Goal: Task Accomplishment & Management: Complete application form

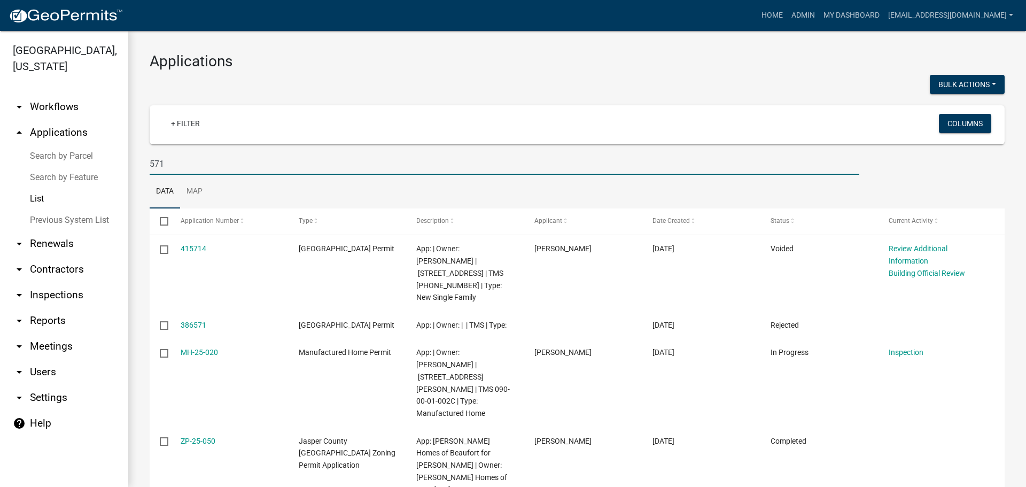
click at [207, 165] on input "571" at bounding box center [504, 164] width 709 height 22
type input "5"
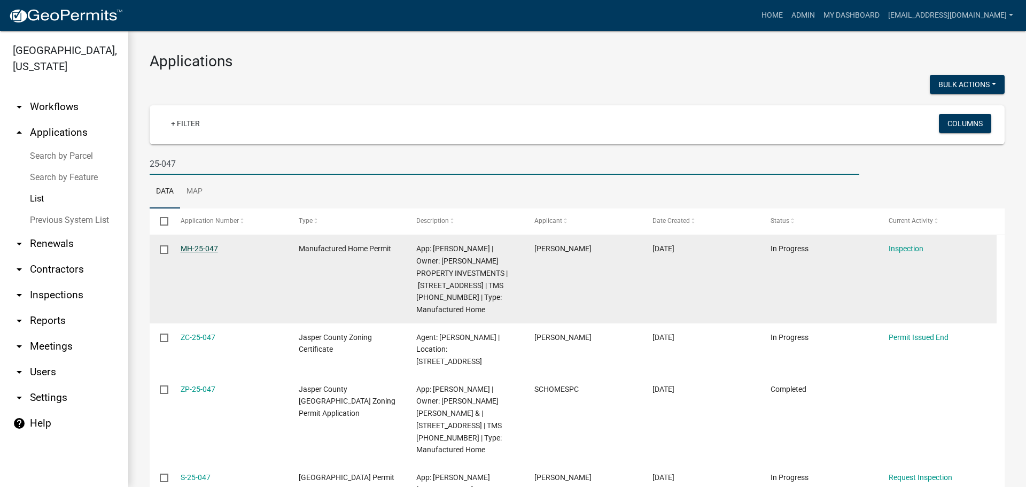
type input "25-047"
click at [200, 245] on link "MH-25-047" at bounding box center [199, 248] width 37 height 9
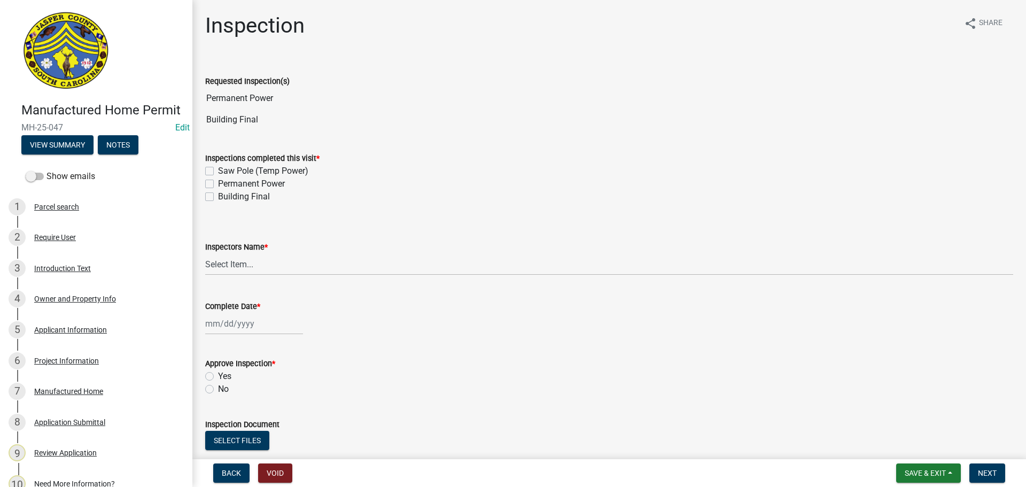
click at [218, 183] on label "Permanent Power" at bounding box center [251, 183] width 67 height 13
click at [218, 183] on input "Permanent Power" at bounding box center [221, 180] width 7 height 7
checkbox input "true"
checkbox input "false"
checkbox input "true"
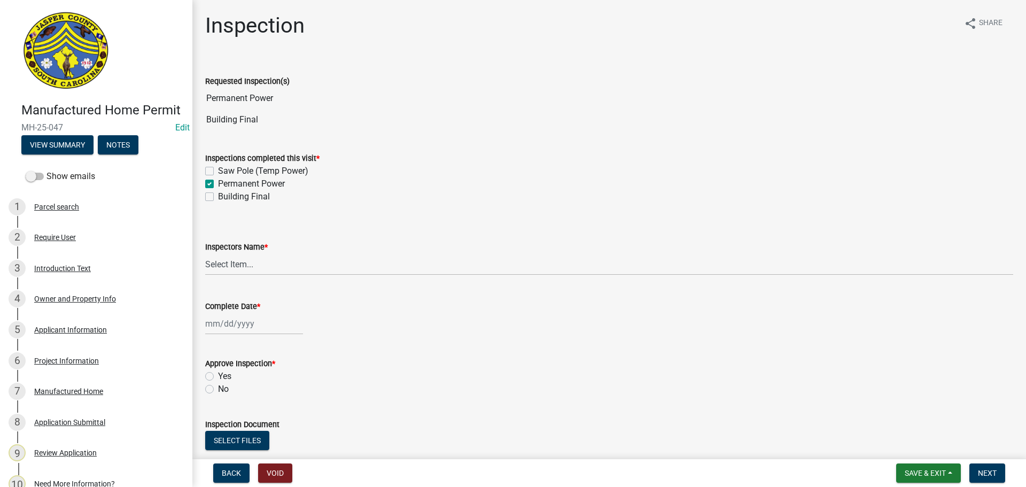
click at [218, 197] on label "Building Final" at bounding box center [244, 196] width 52 height 13
click at [218, 197] on input "Building Final" at bounding box center [221, 193] width 7 height 7
checkbox input "true"
checkbox input "false"
checkbox input "true"
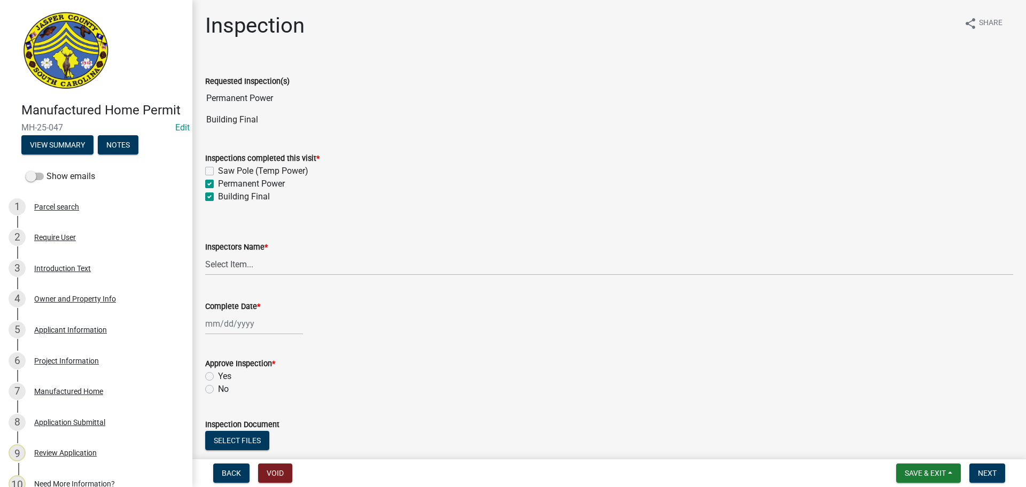
checkbox input "true"
click at [233, 264] on select "Select Item... [EMAIL_ADDRESS][DOMAIN_NAME] ([PERSON_NAME] ) rcampbell ([PERSON…" at bounding box center [609, 264] width 808 height 22
select select "2d9ba1e5-2fdd-4b15-98d0-073dcbeb5880"
click at [205, 253] on select "Select Item... [EMAIL_ADDRESS][DOMAIN_NAME] ([PERSON_NAME] ) rcampbell ([PERSON…" at bounding box center [609, 264] width 808 height 22
select select "8"
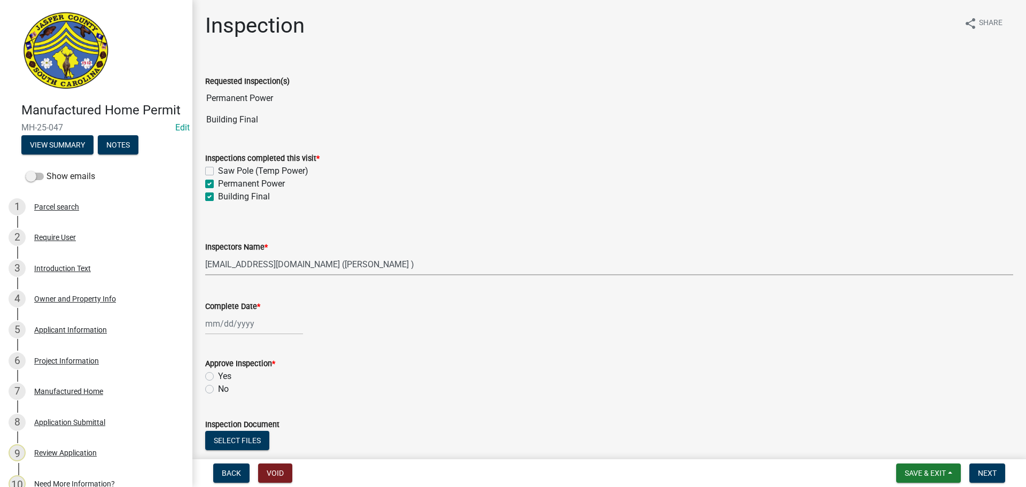
select select "2025"
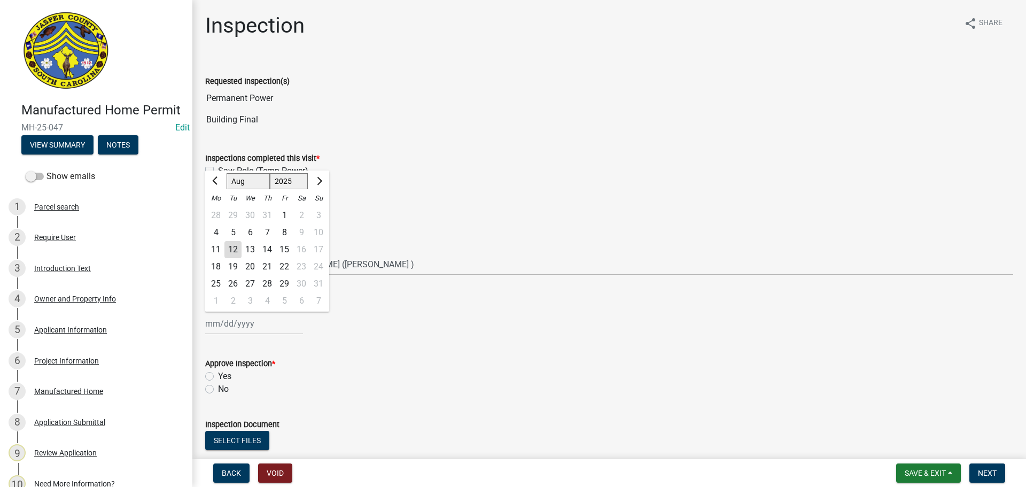
click at [245, 325] on div "[PERSON_NAME] Feb Mar Apr [PERSON_NAME][DATE] Oct Nov [DATE] 1526 1527 1528 152…" at bounding box center [254, 323] width 98 height 22
click at [225, 247] on div "12" at bounding box center [232, 249] width 17 height 17
type input "[DATE]"
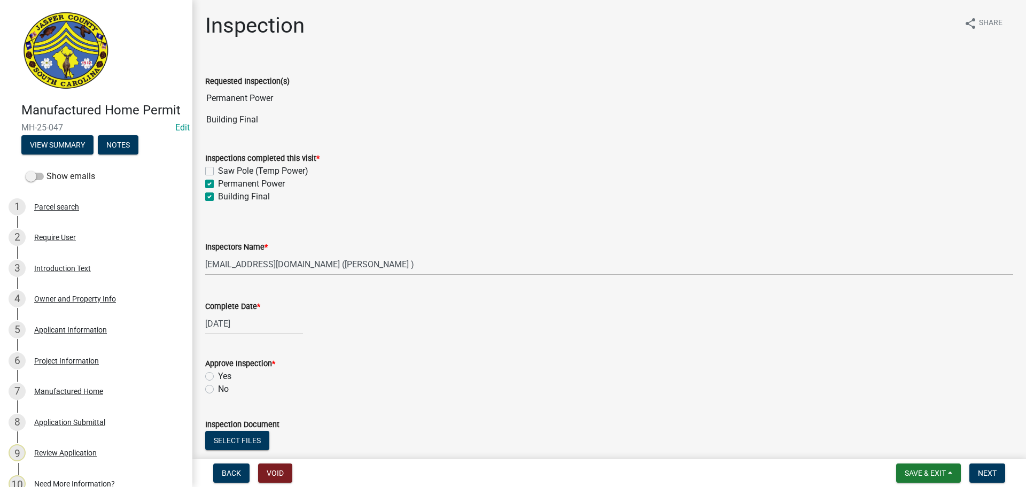
click at [218, 378] on label "Yes" at bounding box center [224, 376] width 13 height 13
click at [218, 377] on input "Yes" at bounding box center [221, 373] width 7 height 7
radio input "true"
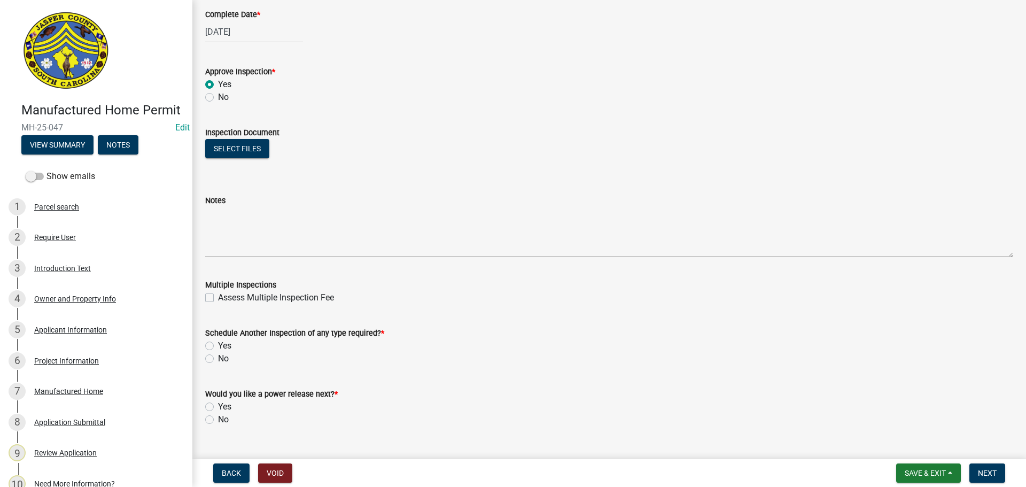
scroll to position [314, 0]
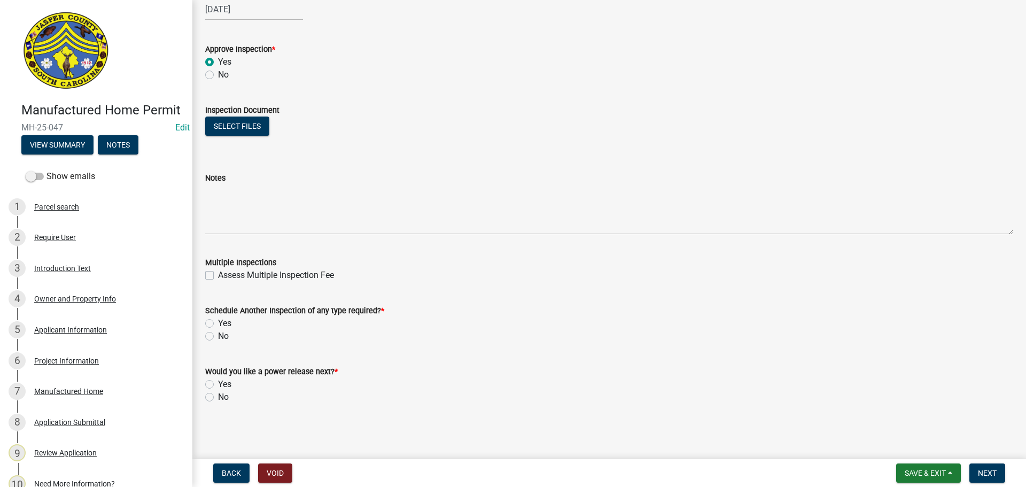
click at [218, 334] on label "No" at bounding box center [223, 336] width 11 height 13
click at [218, 334] on input "No" at bounding box center [221, 333] width 7 height 7
radio input "true"
click at [218, 382] on label "Yes" at bounding box center [224, 384] width 13 height 13
click at [218, 382] on input "Yes" at bounding box center [221, 381] width 7 height 7
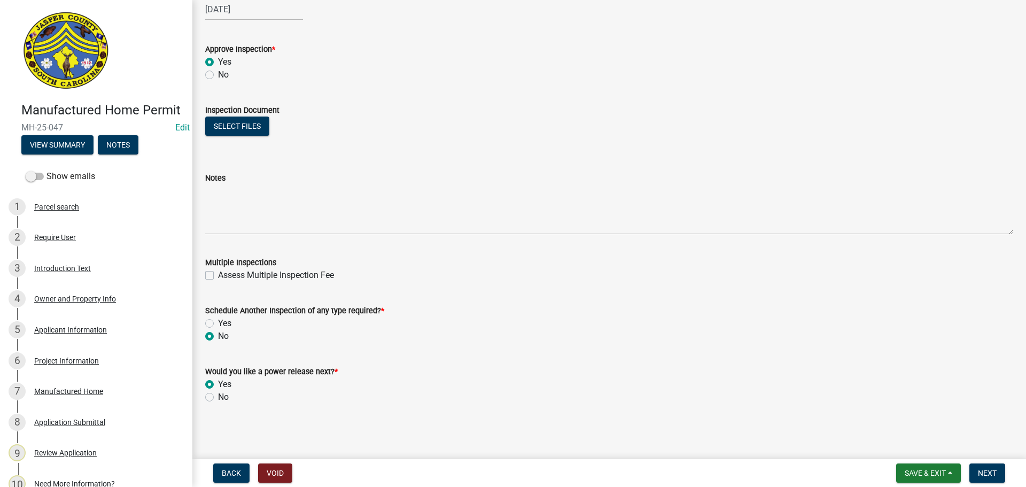
radio input "true"
click at [979, 472] on span "Next" at bounding box center [987, 472] width 19 height 9
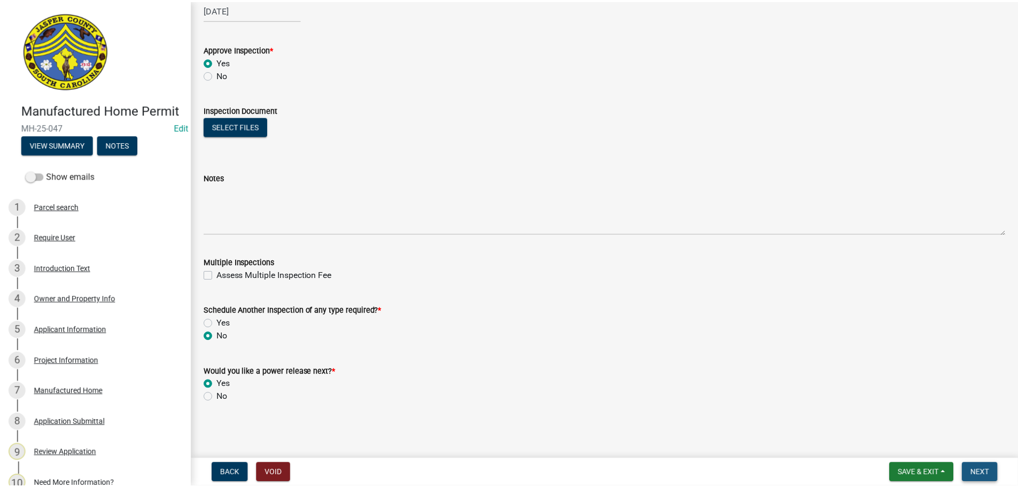
scroll to position [0, 0]
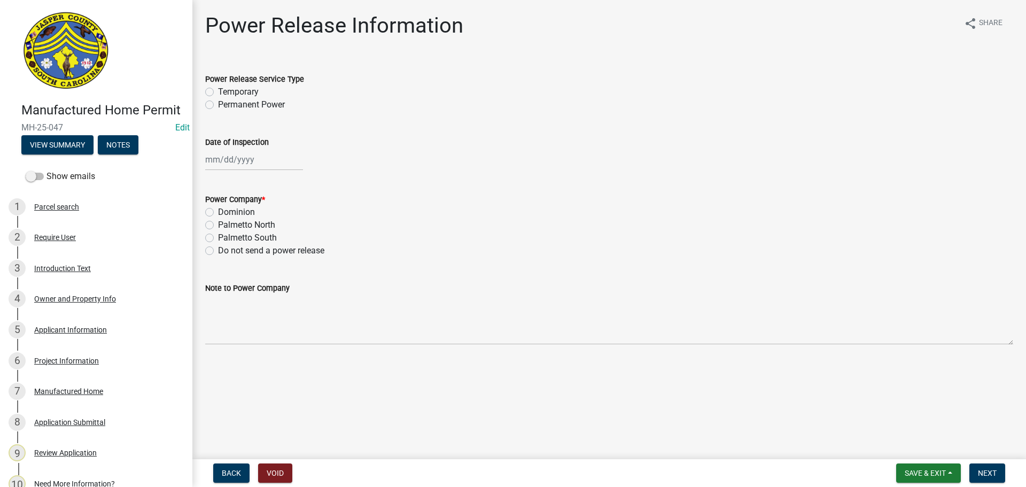
click at [218, 106] on label "Permanent Power" at bounding box center [251, 104] width 67 height 13
click at [218, 105] on input "Permanent Power" at bounding box center [221, 101] width 7 height 7
radio input "true"
click at [218, 210] on label "Dominion" at bounding box center [236, 212] width 37 height 13
click at [218, 210] on input "Dominion" at bounding box center [221, 209] width 7 height 7
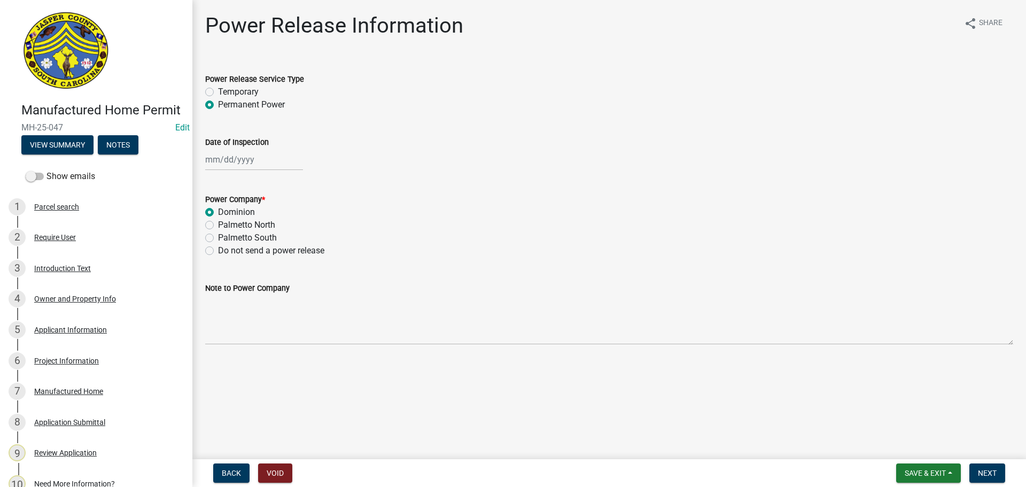
radio input "true"
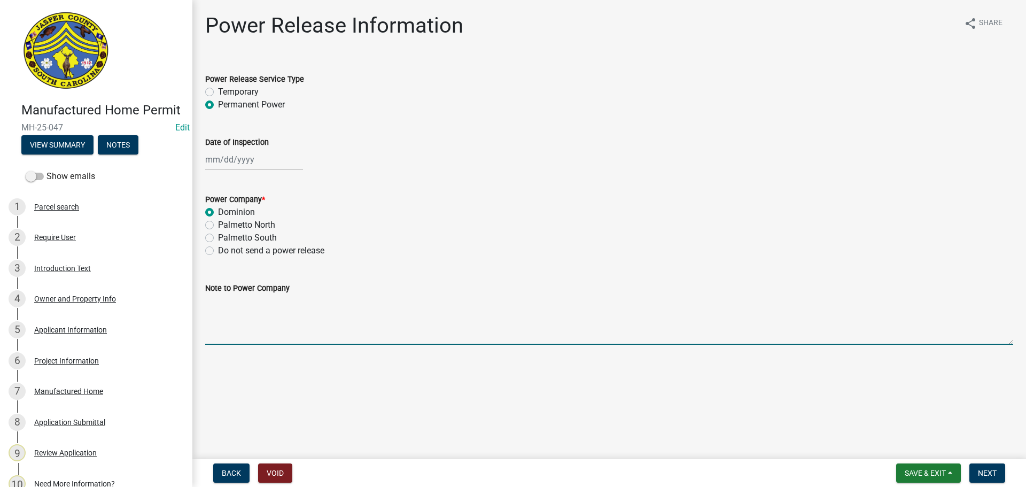
click at [256, 330] on textarea "Note to Power Company" at bounding box center [609, 319] width 808 height 50
type textarea "Power for new mobile home"
select select "8"
select select "2025"
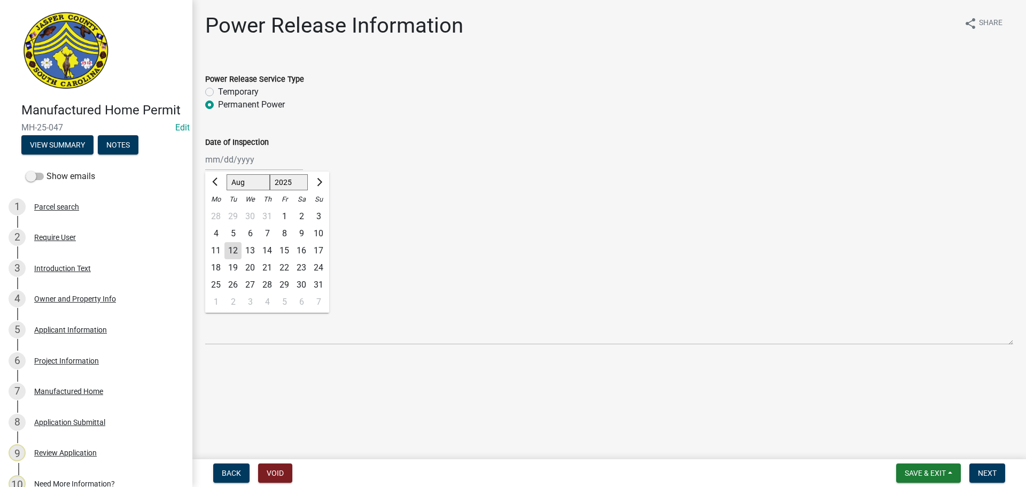
click at [232, 165] on div "[PERSON_NAME] Feb Mar Apr [PERSON_NAME][DATE] Oct Nov [DATE] 1526 1527 1528 152…" at bounding box center [254, 160] width 98 height 22
click at [239, 252] on div "12" at bounding box center [232, 250] width 17 height 17
type input "[DATE]"
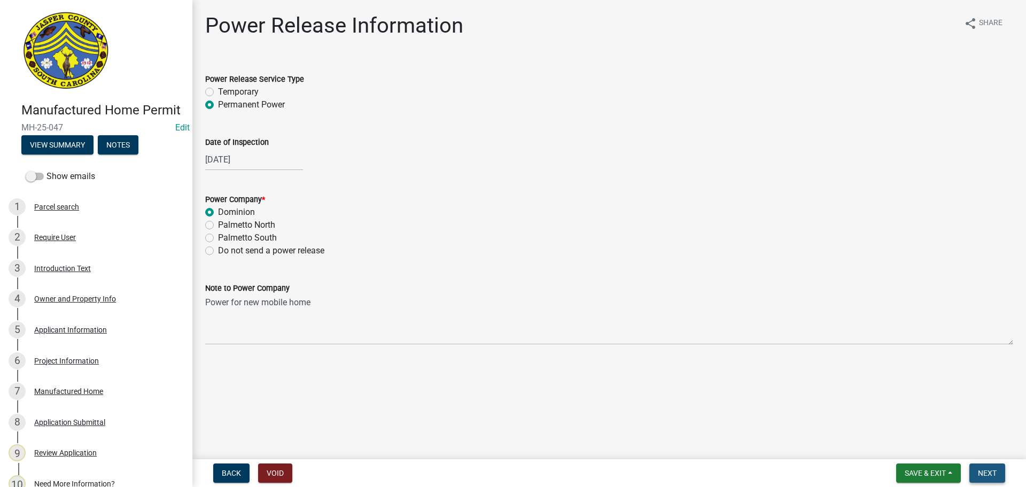
click at [991, 469] on span "Next" at bounding box center [987, 472] width 19 height 9
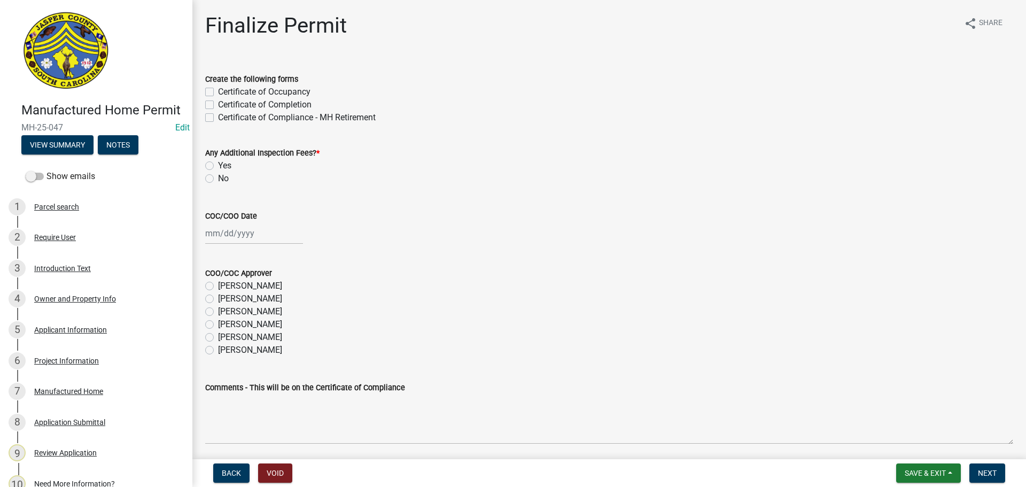
click at [218, 93] on label "Certificate of Occupancy" at bounding box center [264, 91] width 92 height 13
click at [218, 92] on input "Certificate of Occupancy" at bounding box center [221, 88] width 7 height 7
checkbox input "true"
checkbox input "false"
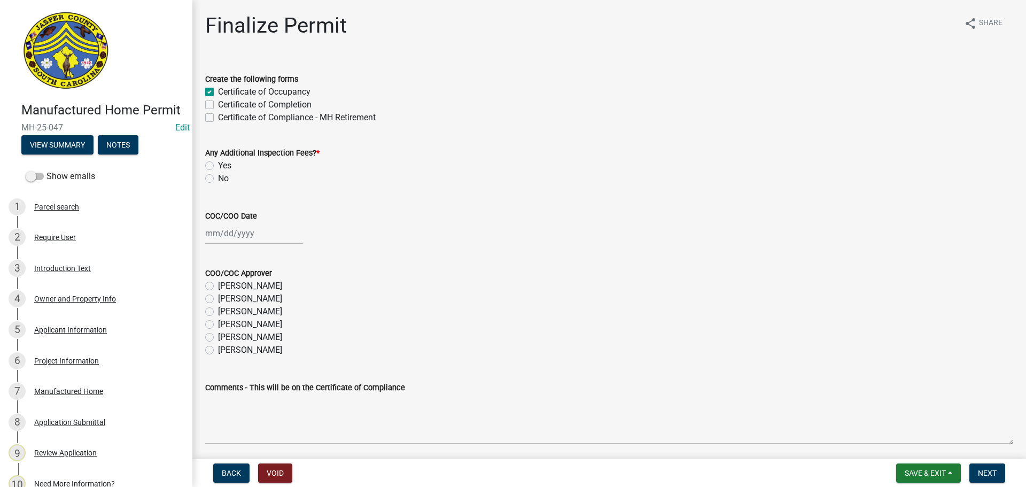
click at [218, 182] on label "No" at bounding box center [223, 178] width 11 height 13
click at [218, 179] on input "No" at bounding box center [221, 175] width 7 height 7
radio input "true"
select select "8"
select select "2025"
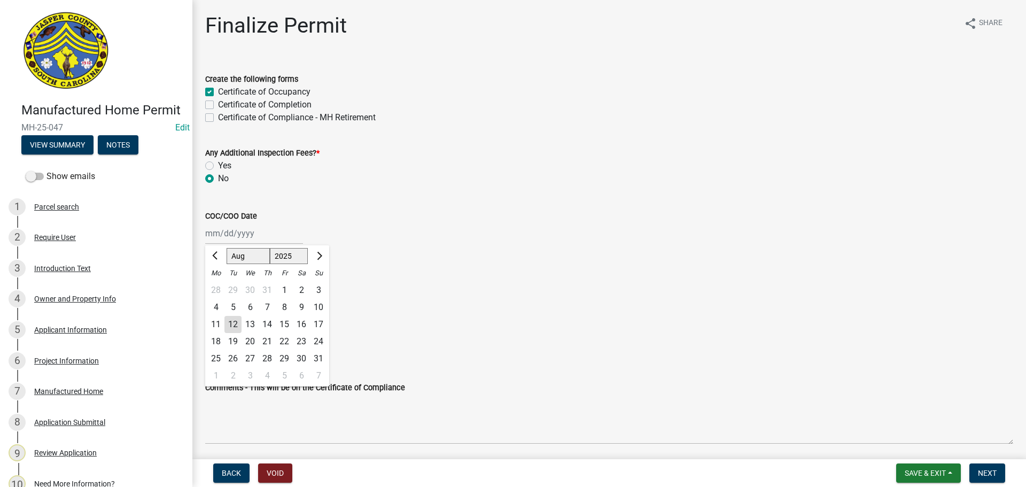
click at [221, 232] on div "[PERSON_NAME] Feb Mar Apr [PERSON_NAME][DATE] Oct Nov [DATE] 1526 1527 1528 152…" at bounding box center [254, 233] width 98 height 22
click at [230, 327] on div "12" at bounding box center [232, 324] width 17 height 17
type input "[DATE]"
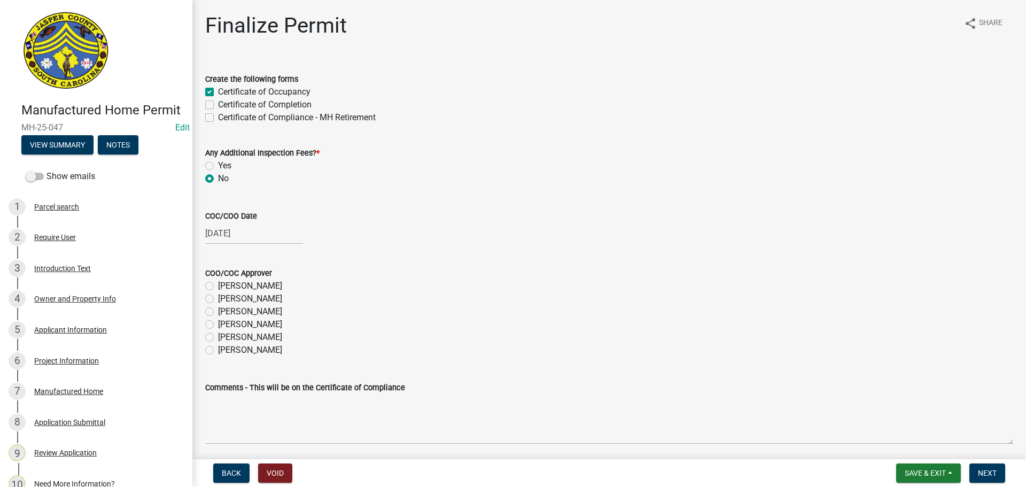
click at [218, 341] on label "[PERSON_NAME]" at bounding box center [250, 337] width 64 height 13
click at [218, 338] on input "[PERSON_NAME]" at bounding box center [221, 334] width 7 height 7
radio input "true"
click at [996, 471] on span "Next" at bounding box center [987, 472] width 19 height 9
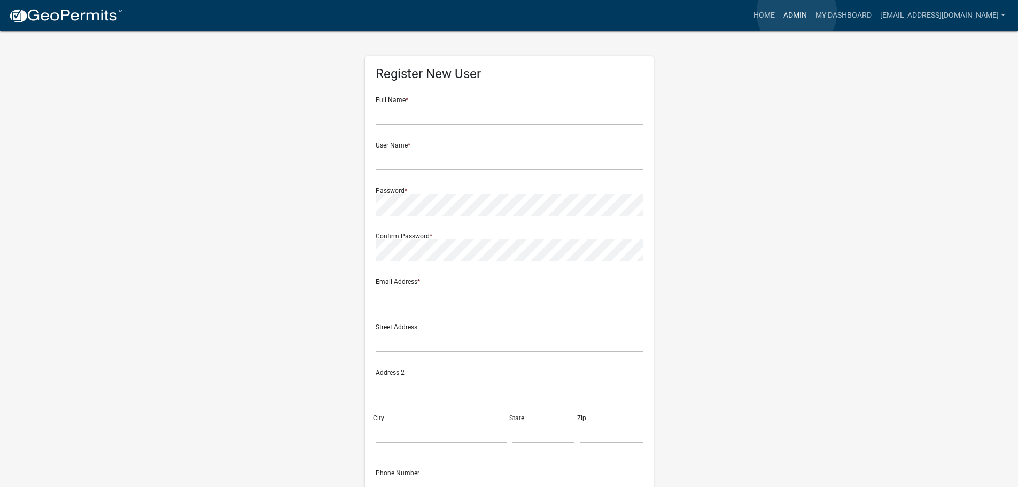
click at [796, 13] on link "Admin" at bounding box center [795, 15] width 32 height 20
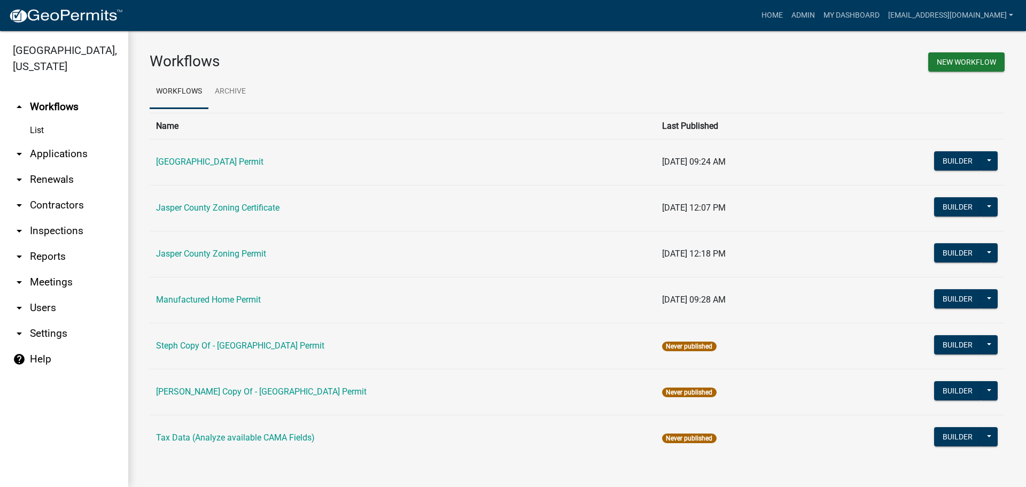
click at [73, 156] on link "arrow_drop_down Applications" at bounding box center [64, 154] width 128 height 26
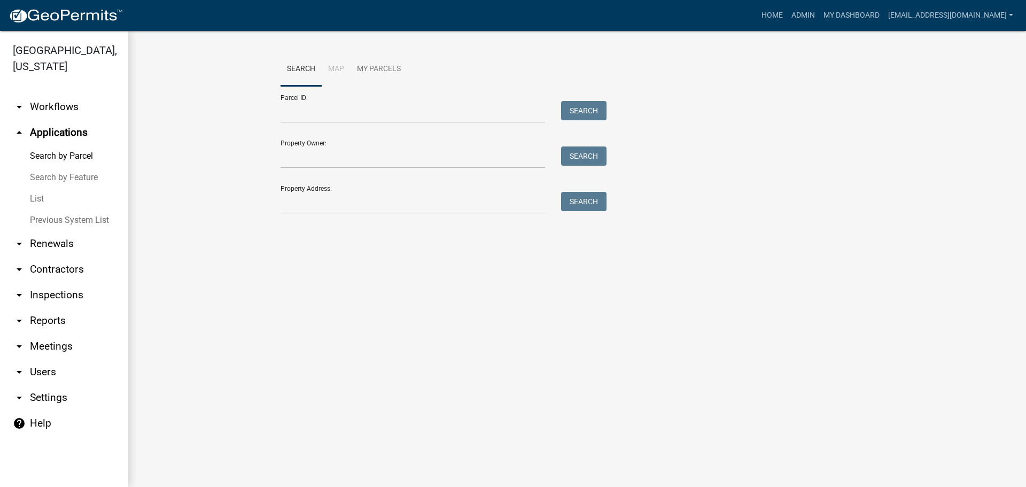
click at [36, 201] on link "List" at bounding box center [64, 198] width 128 height 21
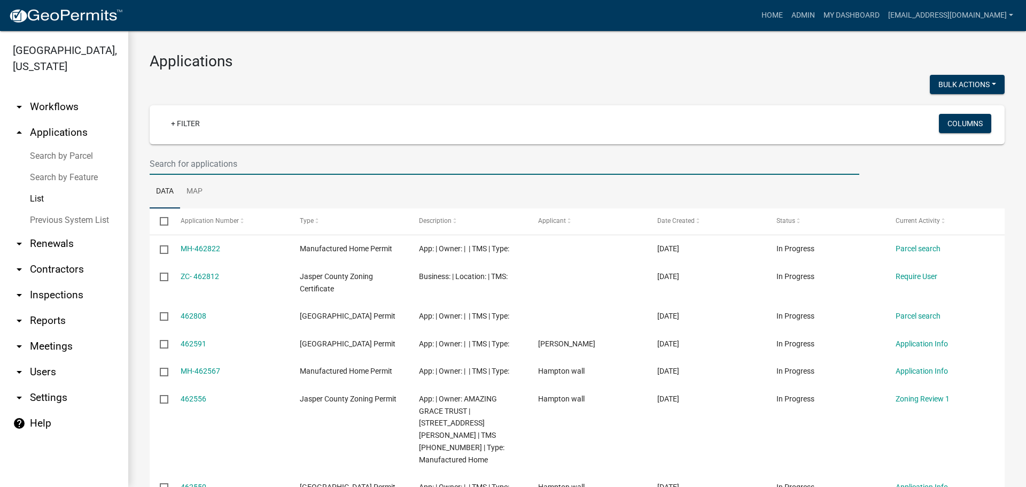
click at [284, 161] on input "text" at bounding box center [504, 164] width 709 height 22
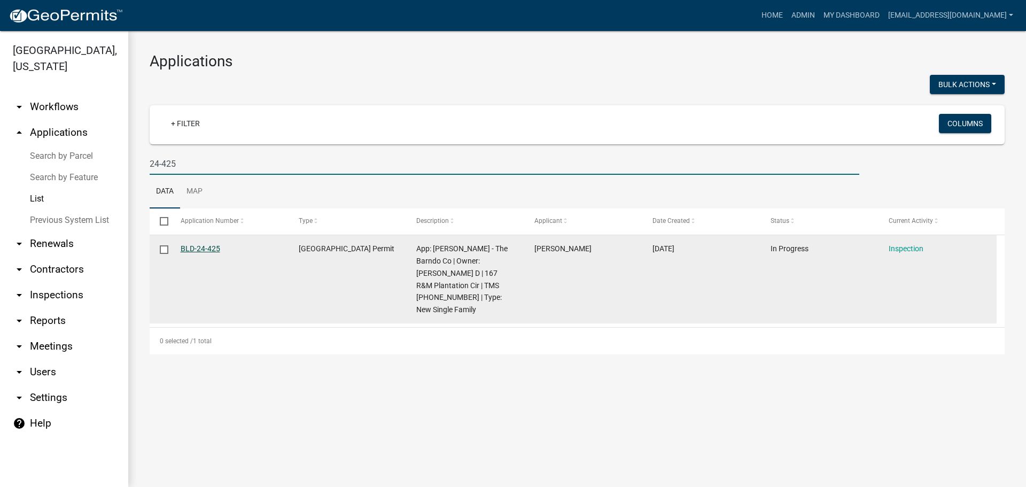
type input "24-425"
click at [205, 249] on link "BLD-24-425" at bounding box center [201, 248] width 40 height 9
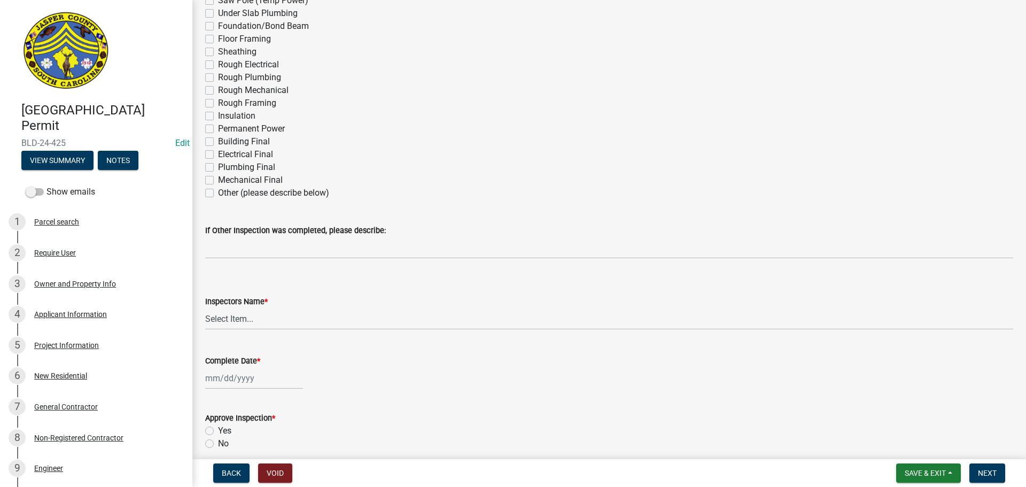
scroll to position [214, 0]
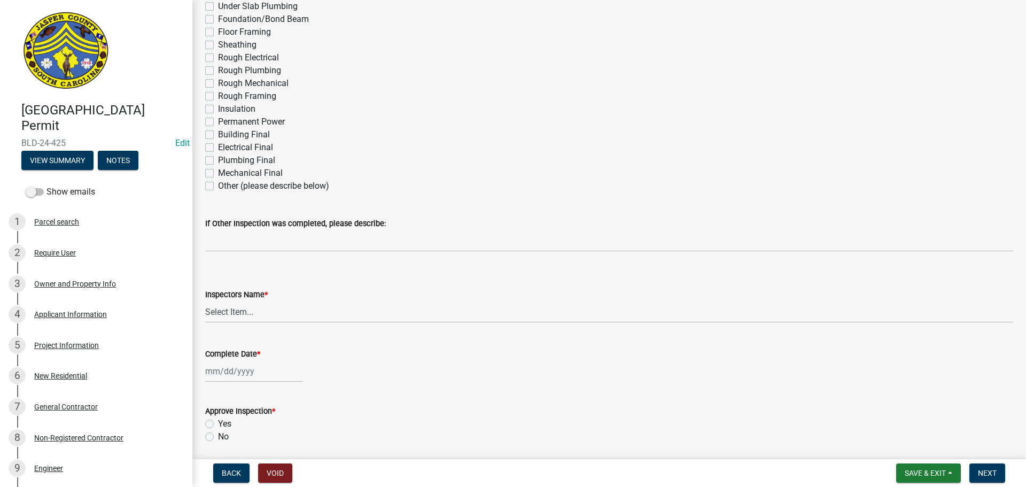
click at [218, 188] on label "Other (please describe below)" at bounding box center [273, 185] width 111 height 13
click at [218, 186] on input "Other (please describe below)" at bounding box center [221, 182] width 7 height 7
checkbox input "true"
checkbox input "false"
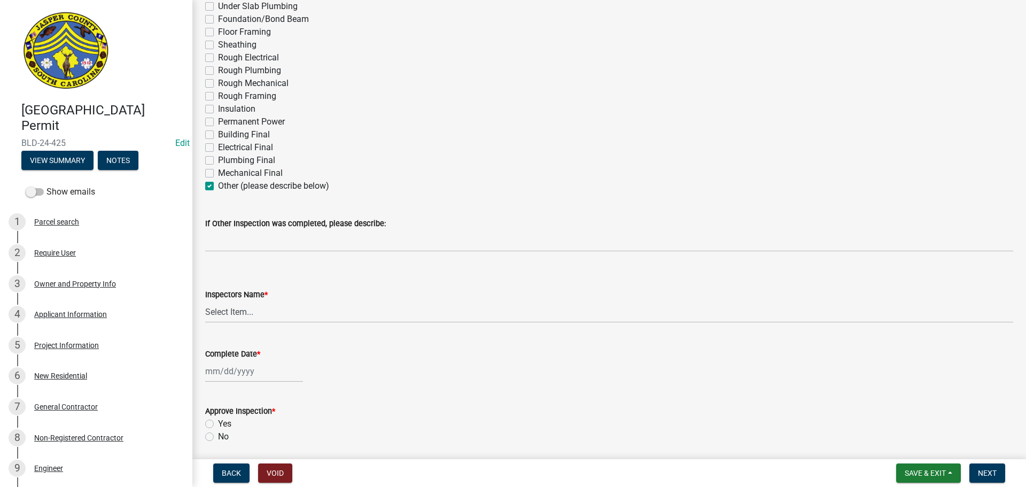
checkbox input "false"
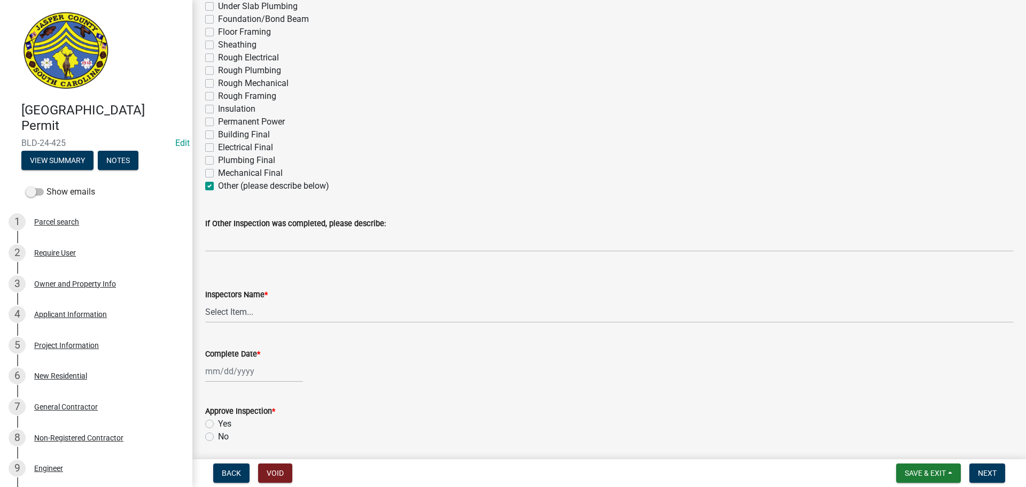
checkbox input "false"
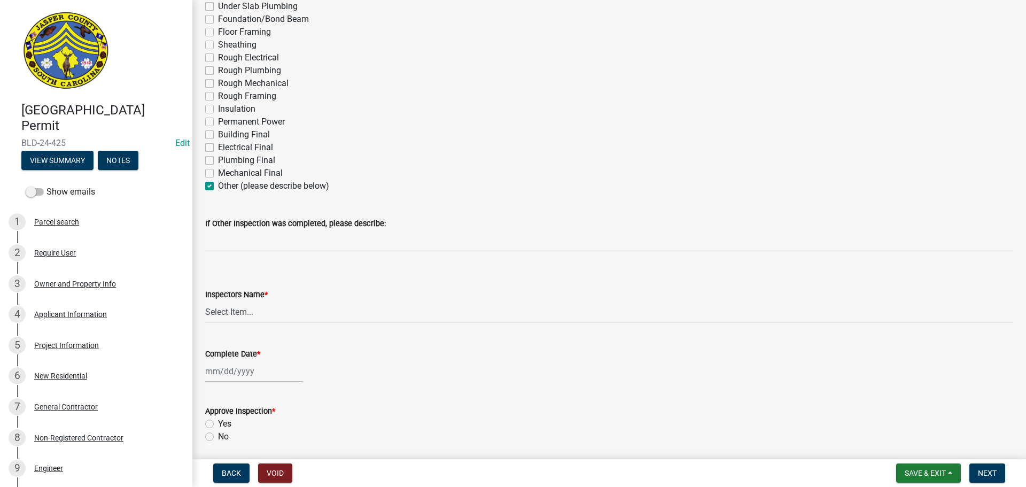
checkbox input "false"
checkbox input "true"
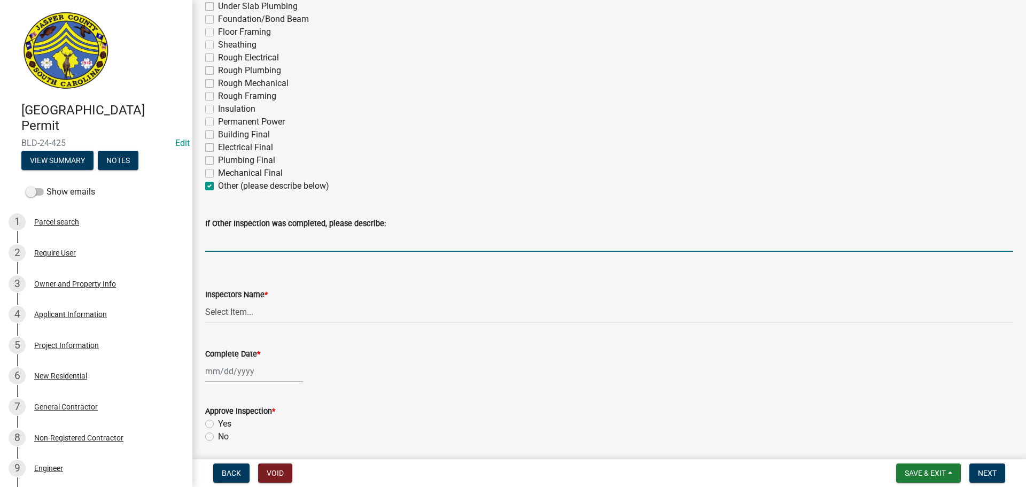
click at [239, 246] on input "If Other Inspection was completed, please describe:" at bounding box center [609, 241] width 808 height 22
type input "gas line pressure test"
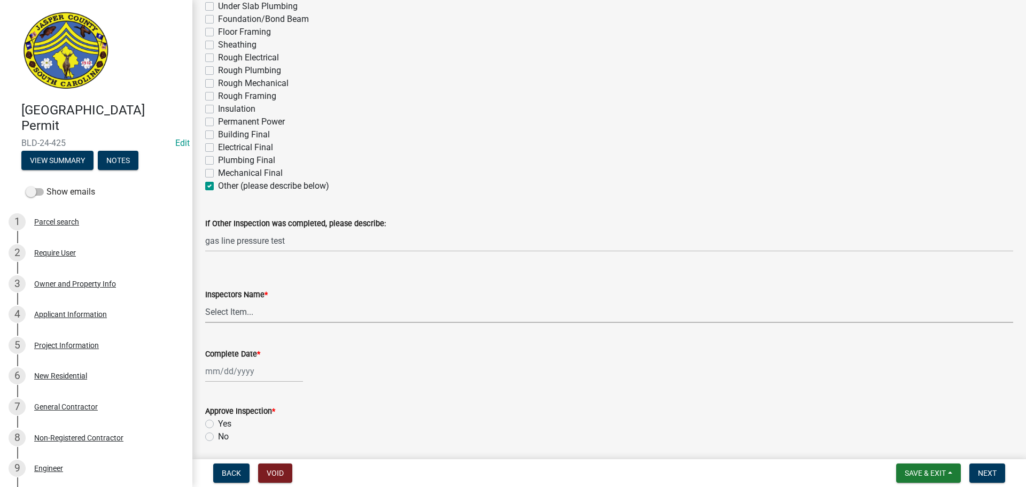
click at [240, 311] on select "Select Item... [EMAIL_ADDRESS][DOMAIN_NAME] ([PERSON_NAME] ) rcampbell ([PERSON…" at bounding box center [609, 312] width 808 height 22
select select "2d9ba1e5-2fdd-4b15-98d0-073dcbeb5880"
click at [205, 301] on select "Select Item... [EMAIL_ADDRESS][DOMAIN_NAME] ([PERSON_NAME] ) rcampbell ([PERSON…" at bounding box center [609, 312] width 808 height 22
select select "8"
select select "2025"
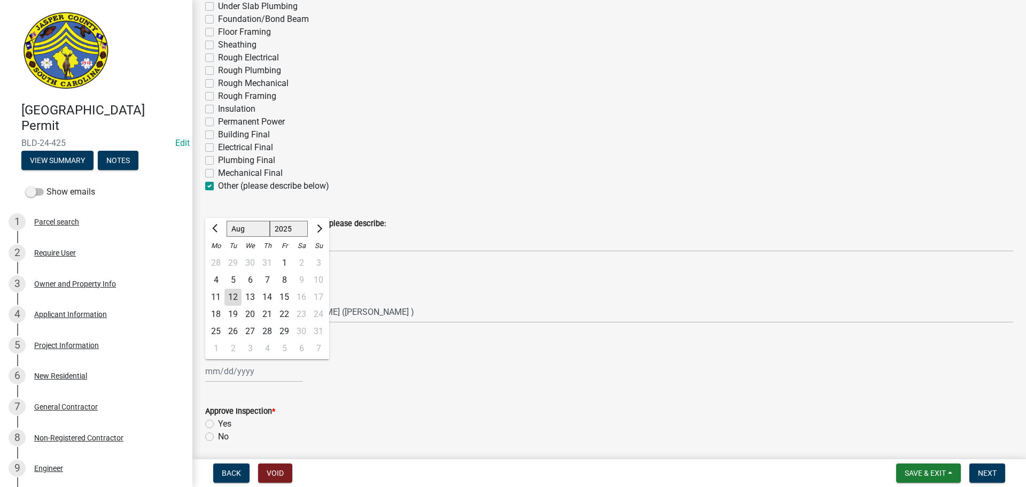
click at [245, 375] on div "[PERSON_NAME] Feb Mar Apr [PERSON_NAME][DATE] Oct Nov [DATE] 1526 1527 1528 152…" at bounding box center [254, 371] width 98 height 22
click at [231, 294] on div "12" at bounding box center [232, 296] width 17 height 17
type input "[DATE]"
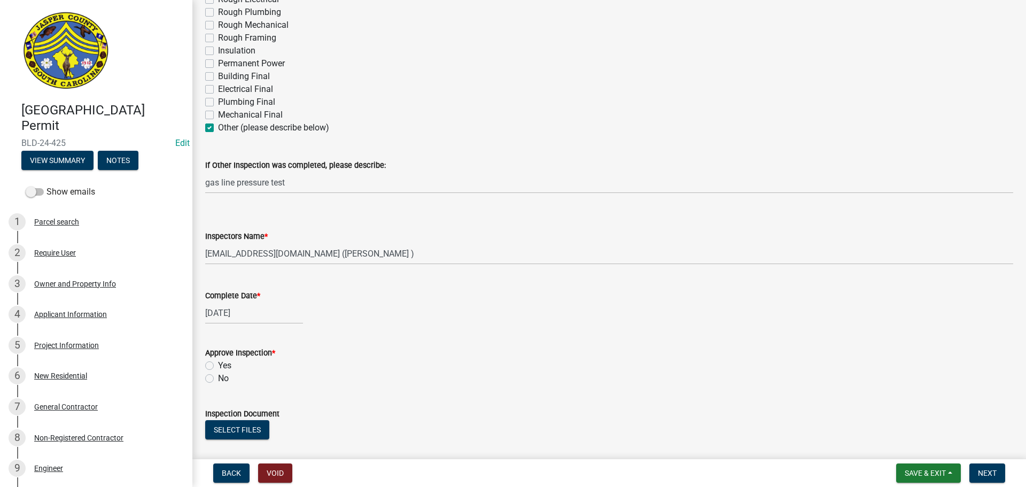
scroll to position [374, 0]
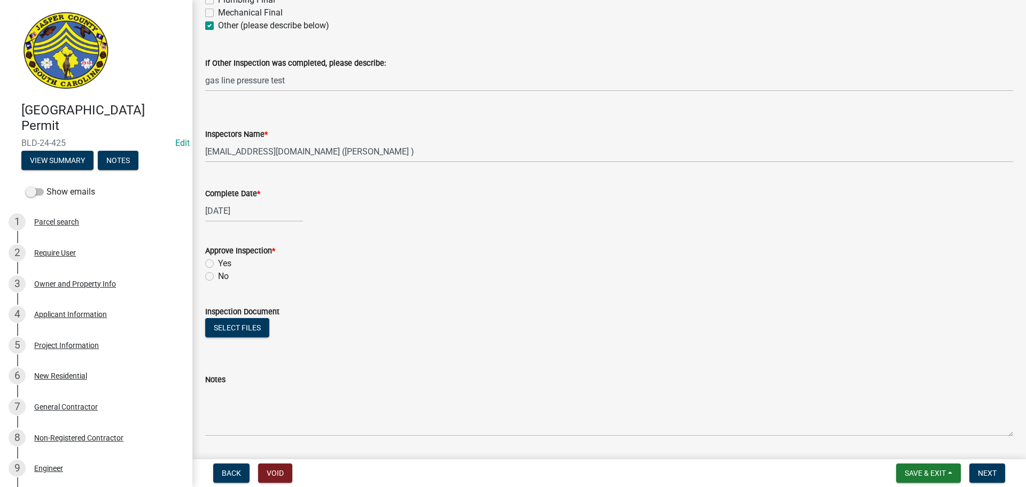
click at [218, 264] on label "Yes" at bounding box center [224, 263] width 13 height 13
click at [218, 264] on input "Yes" at bounding box center [221, 260] width 7 height 7
radio input "true"
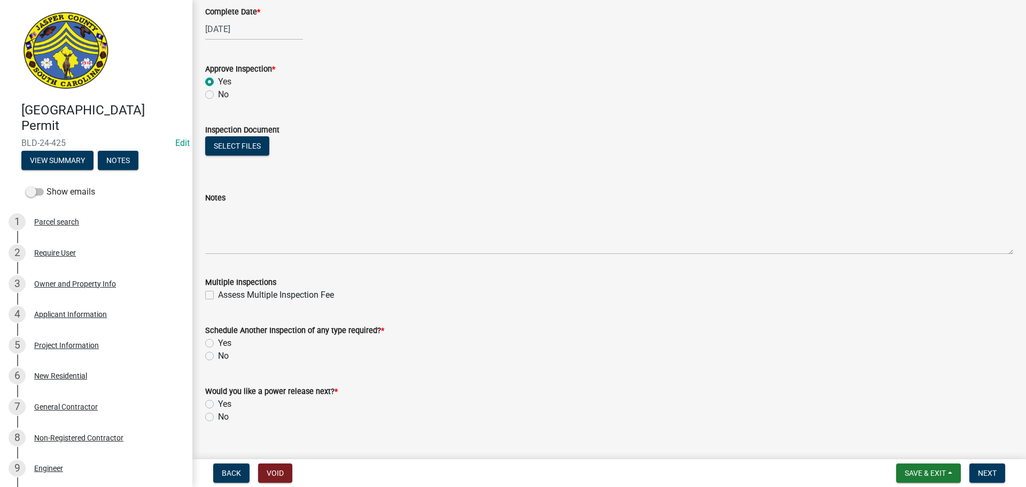
scroll to position [575, 0]
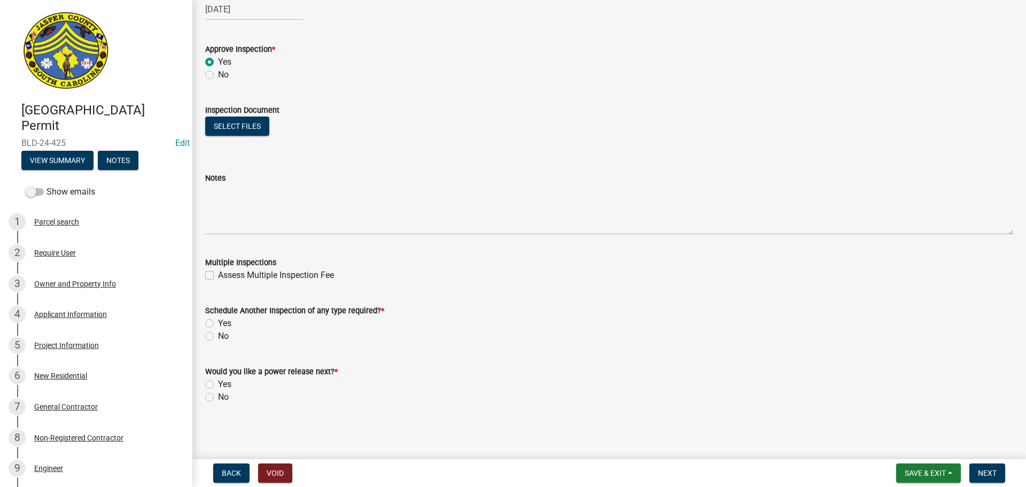
click at [218, 323] on label "Yes" at bounding box center [224, 323] width 13 height 13
click at [218, 323] on input "Yes" at bounding box center [221, 320] width 7 height 7
radio input "true"
click at [218, 400] on label "No" at bounding box center [223, 396] width 11 height 13
click at [218, 397] on input "No" at bounding box center [221, 393] width 7 height 7
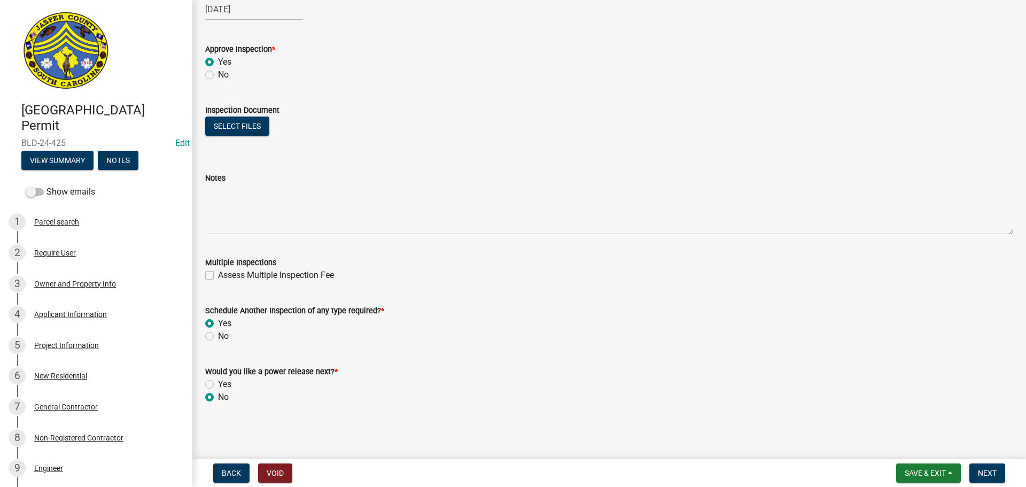
radio input "true"
click at [976, 473] on button "Next" at bounding box center [987, 472] width 36 height 19
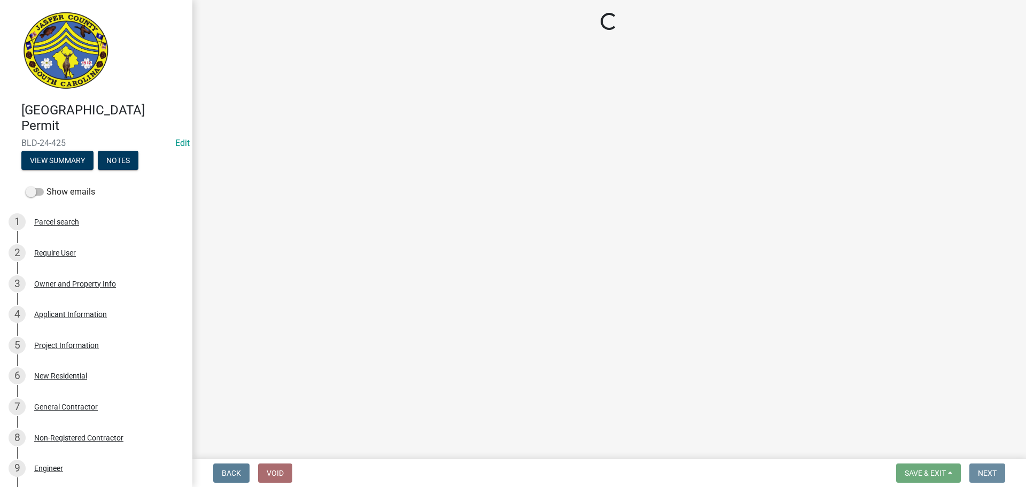
scroll to position [0, 0]
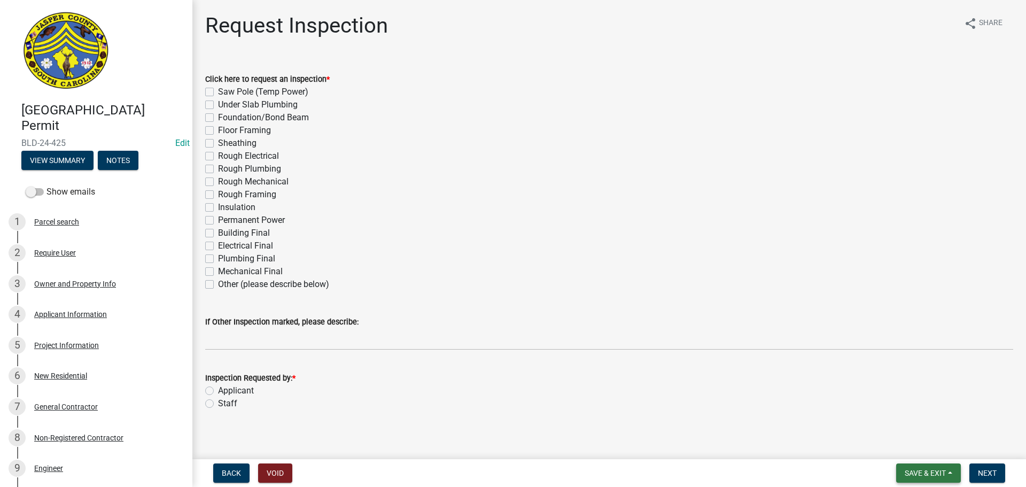
click at [920, 473] on span "Save & Exit" at bounding box center [924, 472] width 41 height 9
click at [909, 441] on button "Save & Exit" at bounding box center [917, 445] width 85 height 26
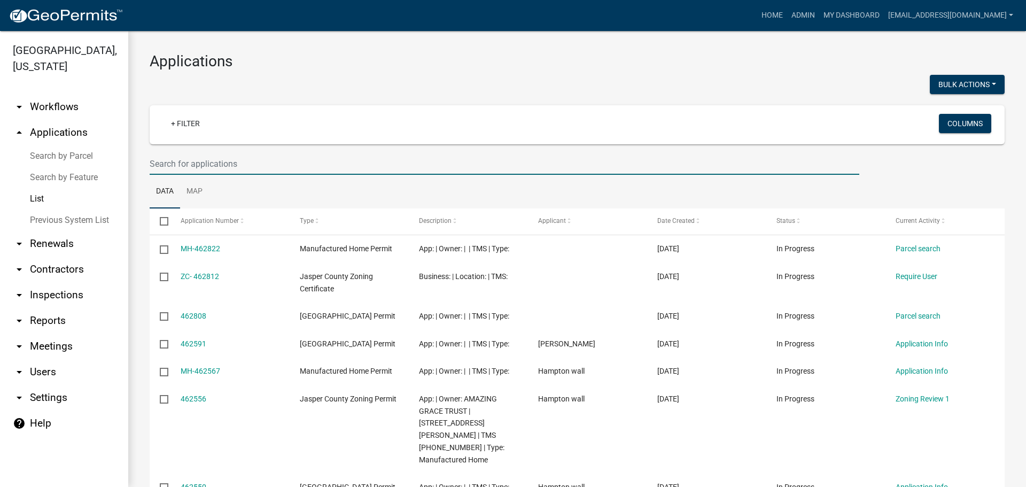
click at [291, 167] on input "text" at bounding box center [504, 164] width 709 height 22
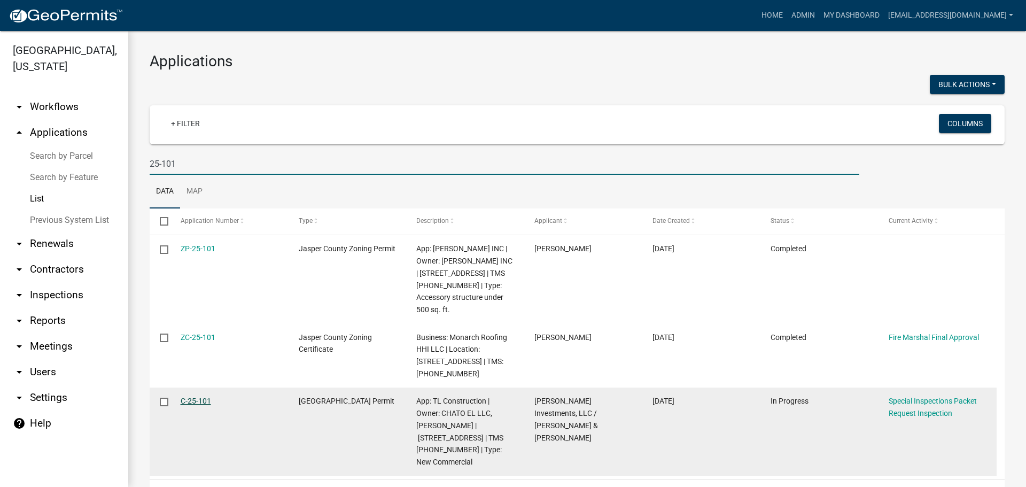
type input "25-101"
click at [198, 402] on link "C-25-101" at bounding box center [196, 400] width 30 height 9
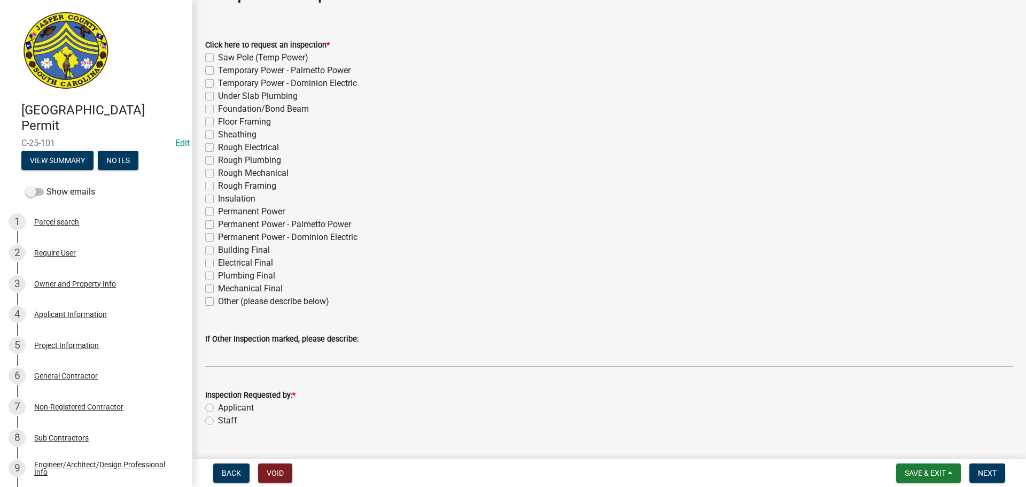
scroll to position [53, 0]
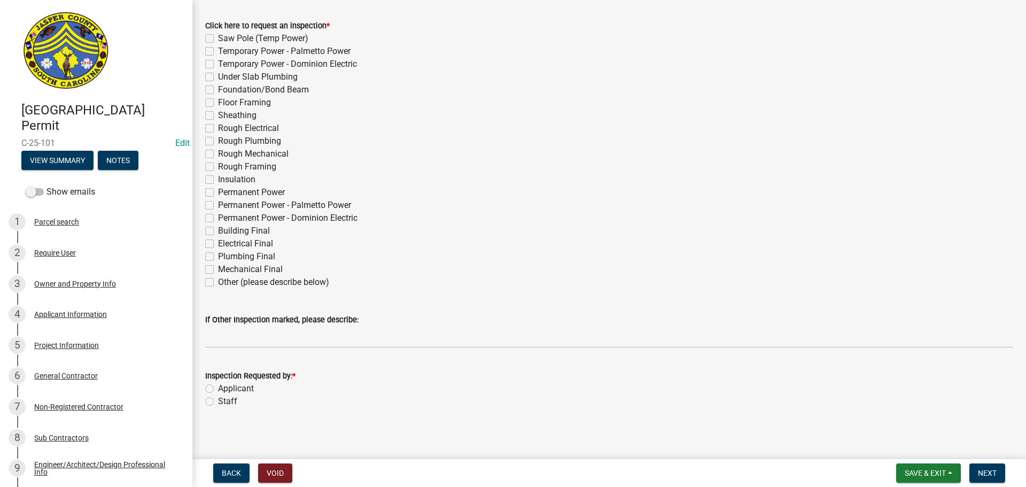
click at [218, 182] on label "Insulation" at bounding box center [236, 179] width 37 height 13
click at [218, 180] on input "Insulation" at bounding box center [221, 176] width 7 height 7
checkbox input "true"
checkbox input "false"
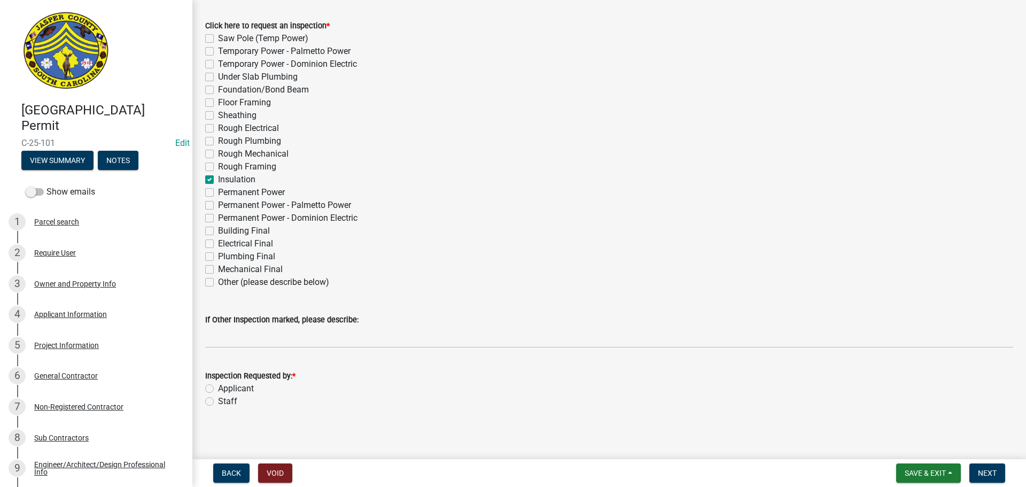
checkbox input "false"
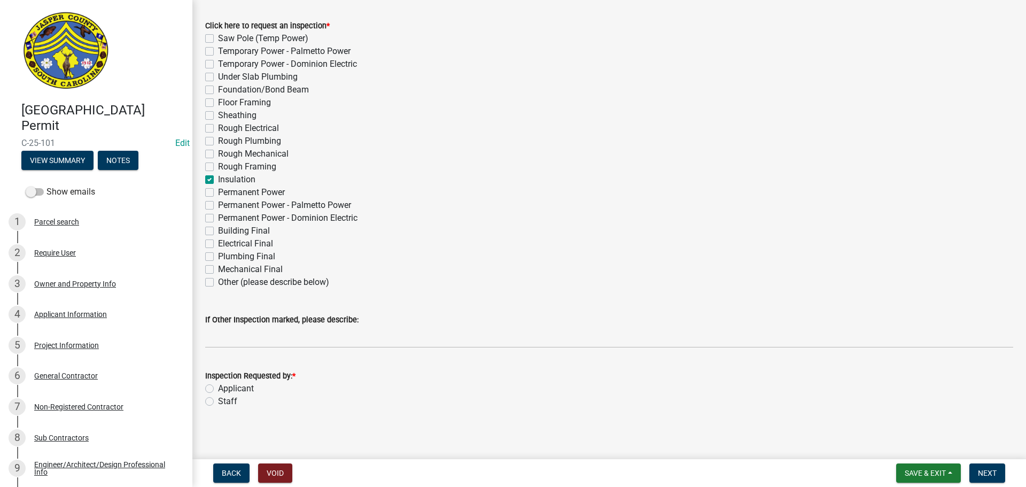
checkbox input "false"
checkbox input "true"
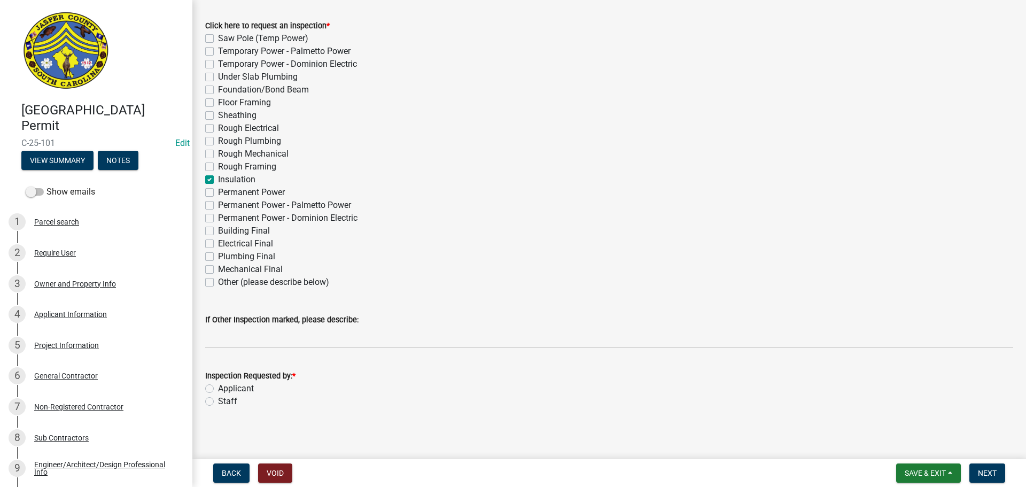
checkbox input "false"
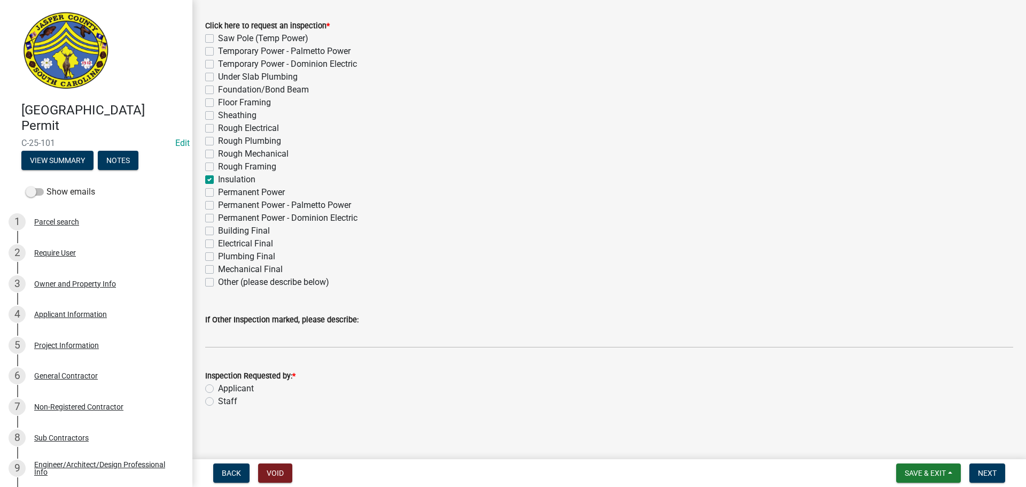
checkbox input "false"
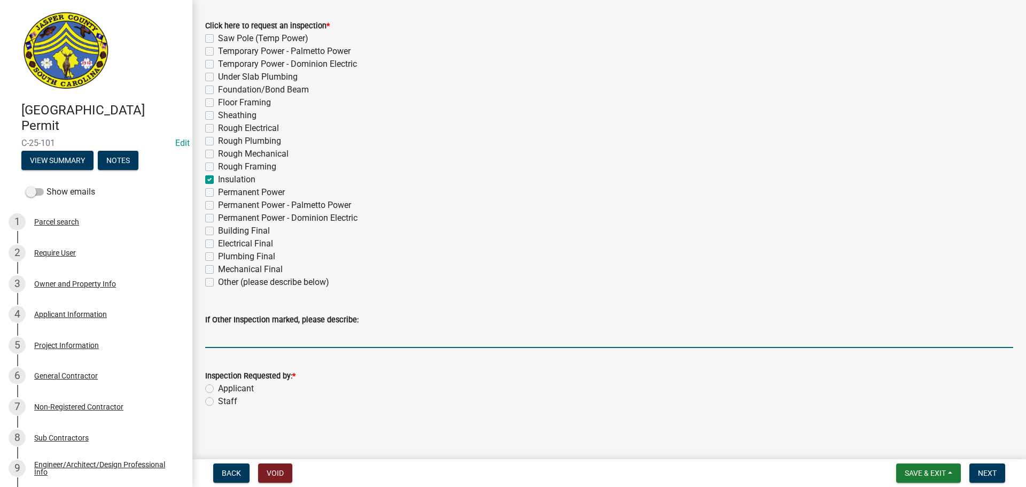
click at [255, 333] on input "If Other Inspection marked, please describe:" at bounding box center [609, 337] width 808 height 22
type input "do not add to tomorrows schedule"
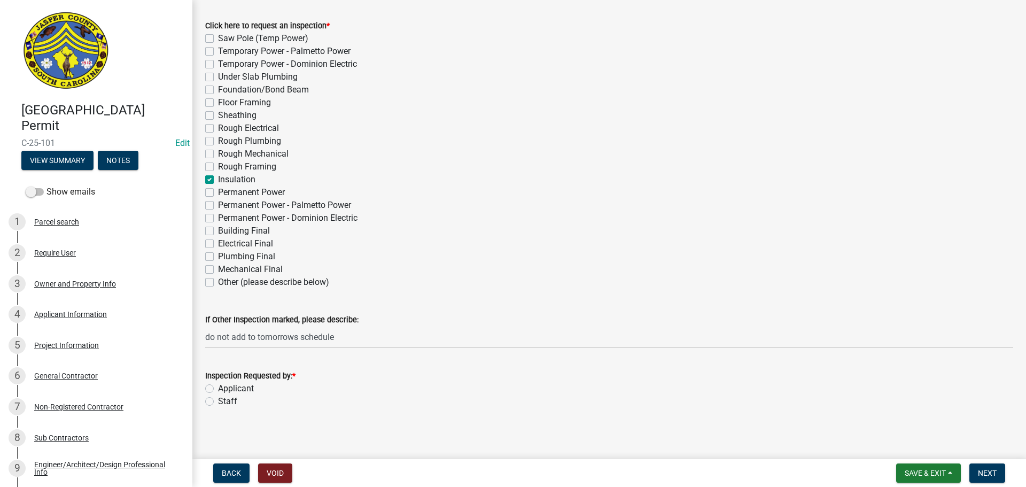
click at [218, 403] on label "Staff" at bounding box center [227, 401] width 19 height 13
click at [218, 402] on input "Staff" at bounding box center [221, 398] width 7 height 7
radio input "true"
click at [988, 467] on button "Next" at bounding box center [987, 472] width 36 height 19
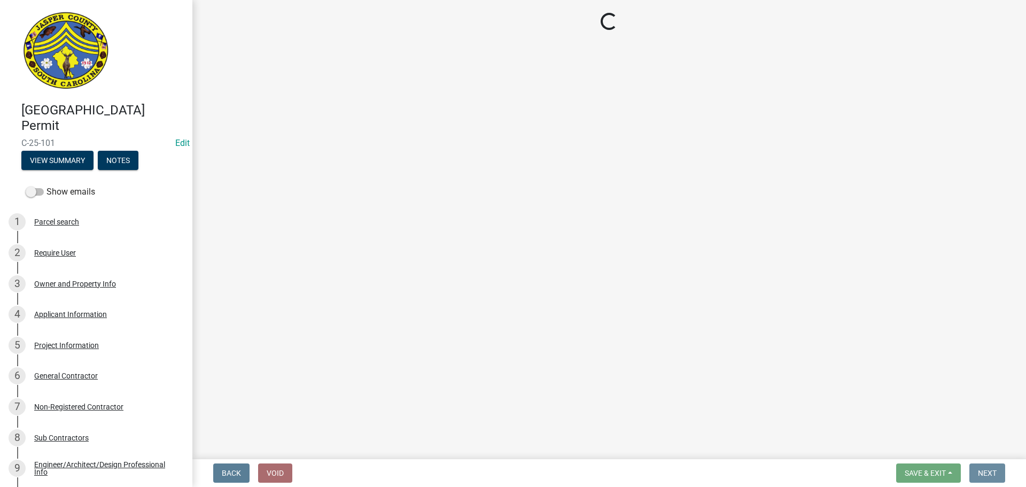
scroll to position [0, 0]
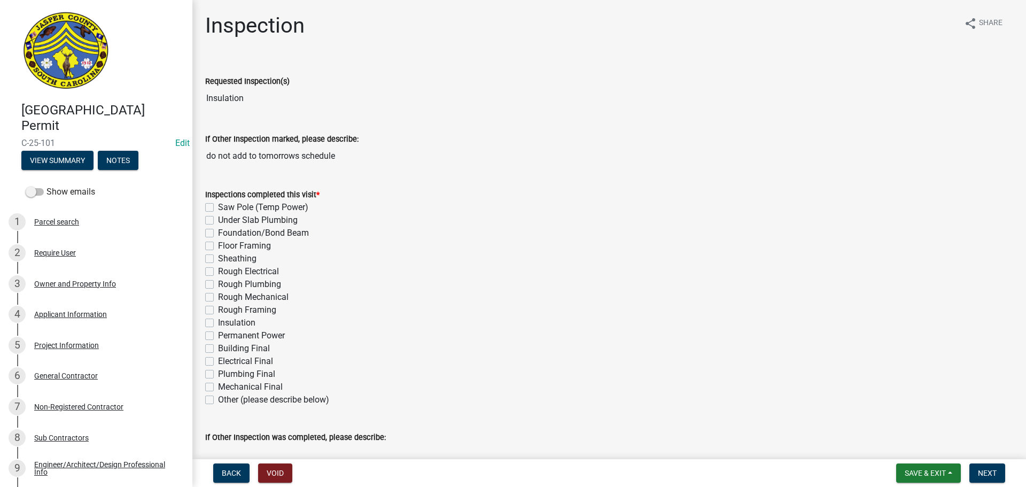
click at [218, 326] on label "Insulation" at bounding box center [236, 322] width 37 height 13
click at [218, 323] on input "Insulation" at bounding box center [221, 319] width 7 height 7
checkbox input "true"
checkbox input "false"
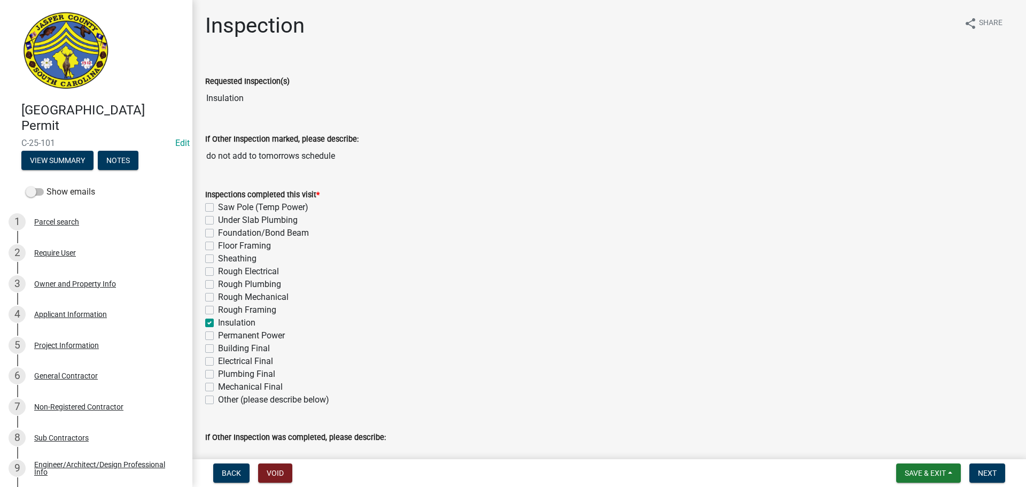
checkbox input "false"
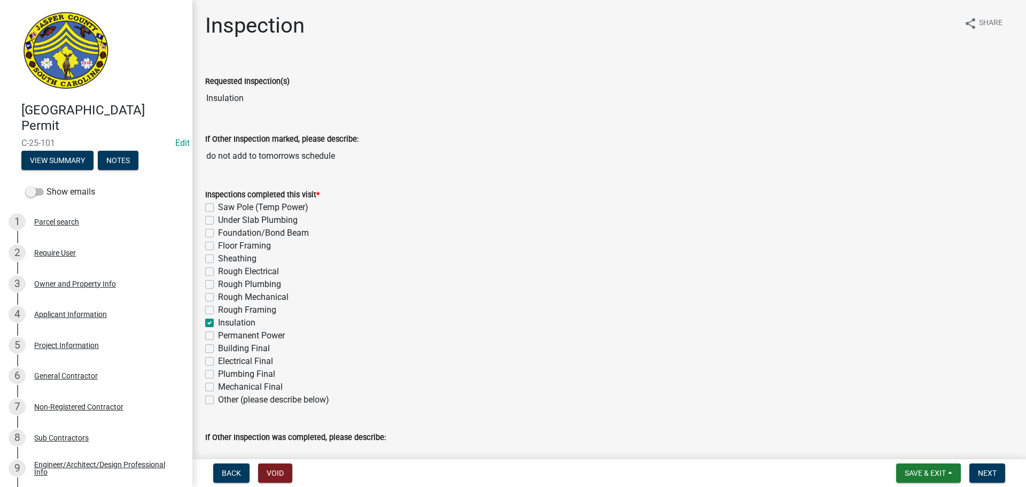
checkbox input "false"
checkbox input "true"
checkbox input "false"
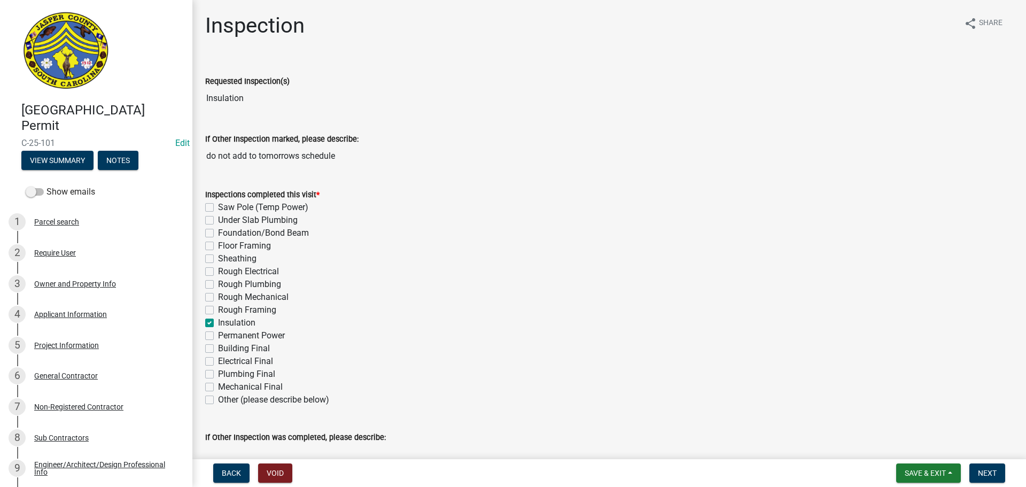
checkbox input "false"
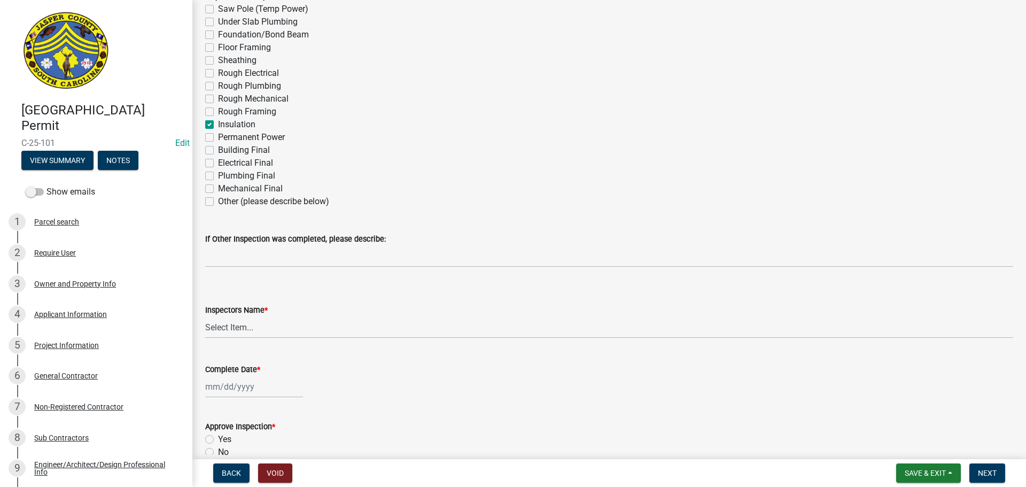
scroll to position [267, 0]
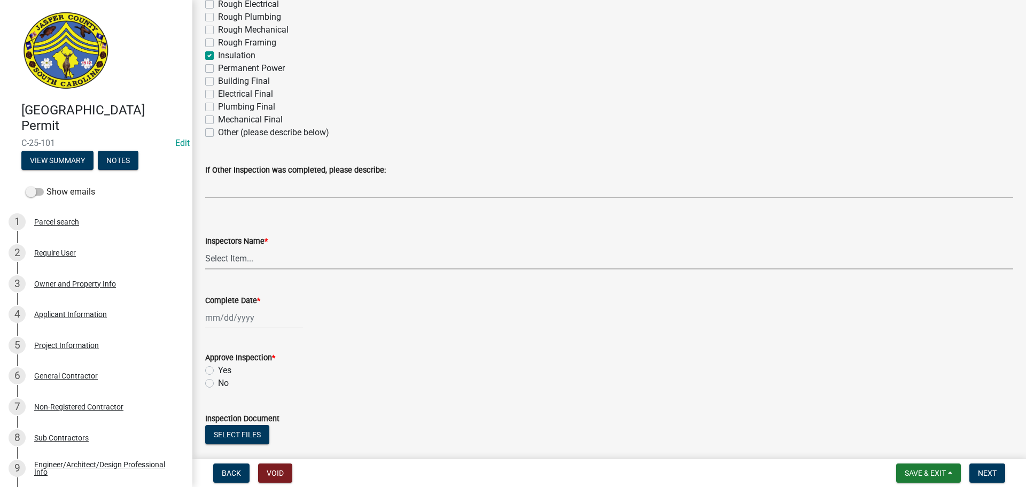
click at [226, 260] on select "Select Item... [EMAIL_ADDRESS][DOMAIN_NAME] ([PERSON_NAME] ) rcampbell ([PERSON…" at bounding box center [609, 258] width 808 height 22
select select "2d9ba1e5-2fdd-4b15-98d0-073dcbeb5880"
click at [205, 247] on select "Select Item... [EMAIL_ADDRESS][DOMAIN_NAME] ([PERSON_NAME] ) rcampbell ([PERSON…" at bounding box center [609, 258] width 808 height 22
click at [241, 320] on div at bounding box center [254, 318] width 98 height 22
select select "8"
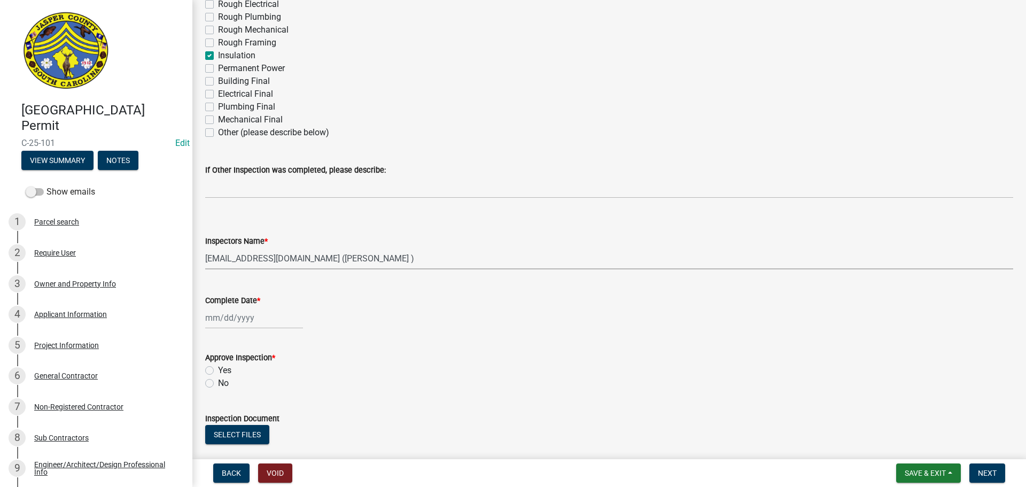
select select "2025"
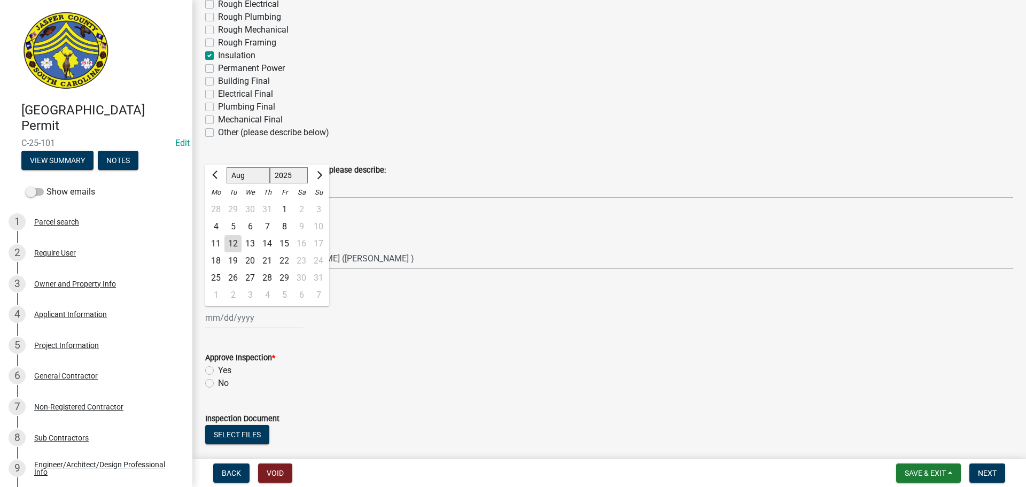
click at [238, 246] on div "12" at bounding box center [232, 243] width 17 height 17
type input "[DATE]"
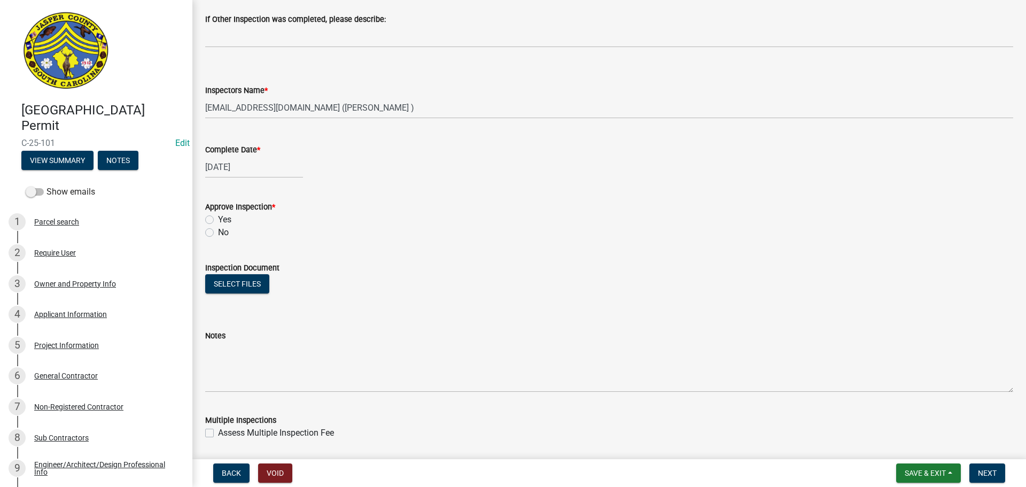
scroll to position [427, 0]
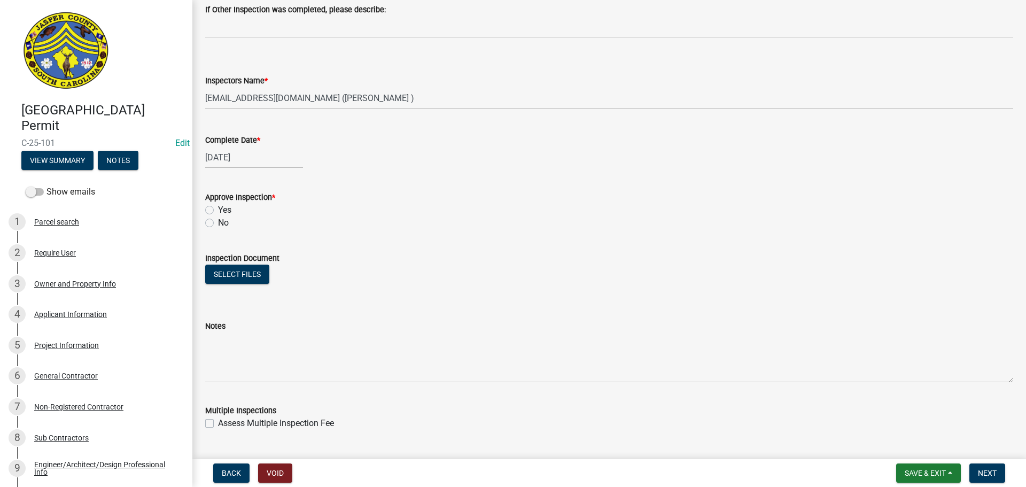
click at [218, 214] on label "Yes" at bounding box center [224, 210] width 13 height 13
click at [218, 210] on input "Yes" at bounding box center [221, 207] width 7 height 7
radio input "true"
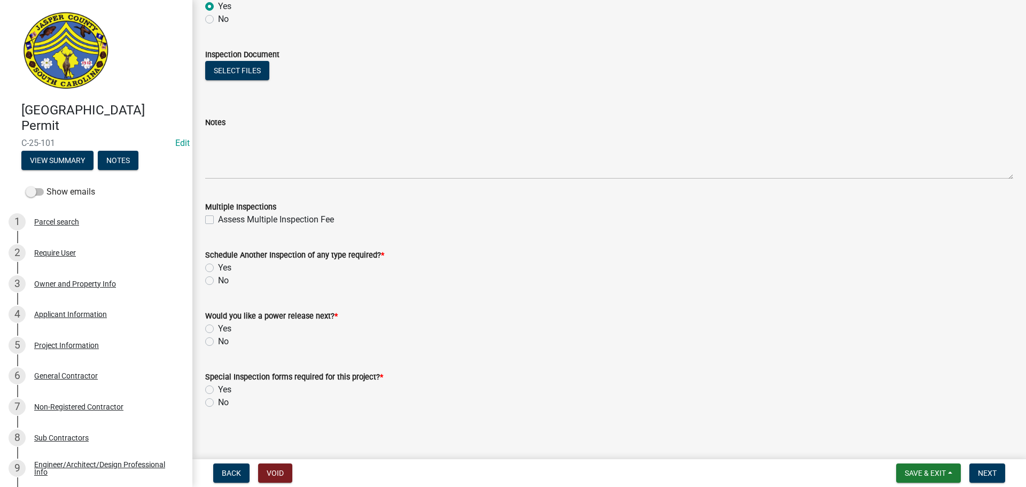
scroll to position [636, 0]
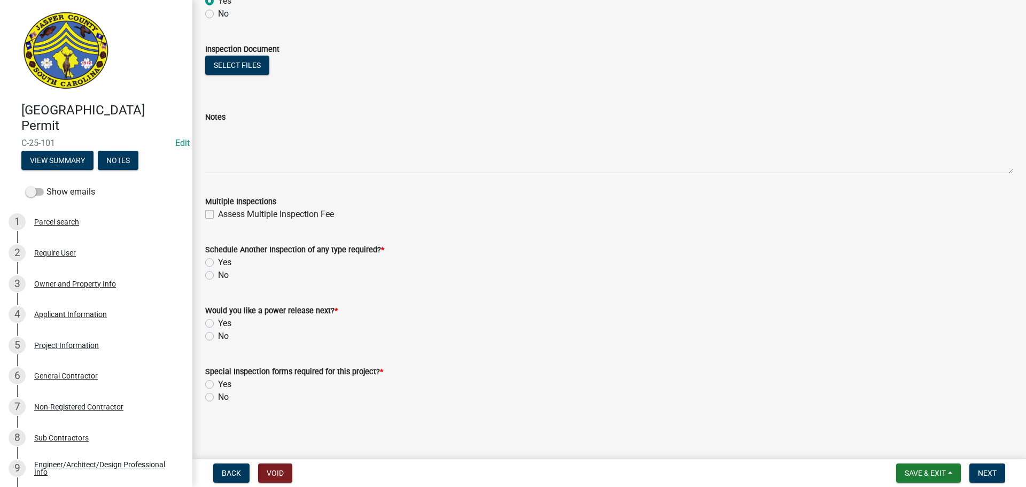
click at [218, 261] on label "Yes" at bounding box center [224, 262] width 13 height 13
click at [218, 261] on input "Yes" at bounding box center [221, 259] width 7 height 7
radio input "true"
click at [218, 336] on label "No" at bounding box center [223, 336] width 11 height 13
click at [218, 336] on input "No" at bounding box center [221, 333] width 7 height 7
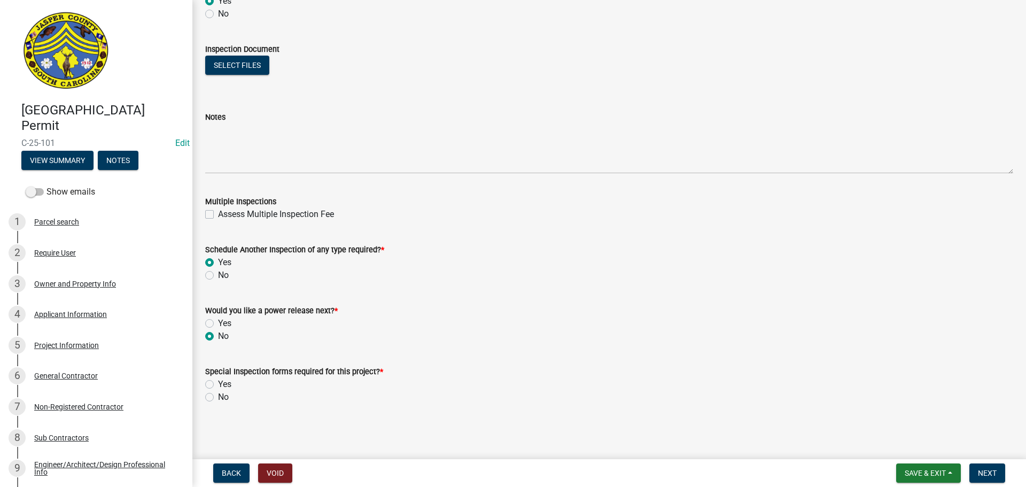
radio input "true"
click at [218, 397] on label "No" at bounding box center [223, 396] width 11 height 13
click at [218, 397] on input "No" at bounding box center [221, 393] width 7 height 7
radio input "true"
click at [986, 470] on span "Next" at bounding box center [987, 472] width 19 height 9
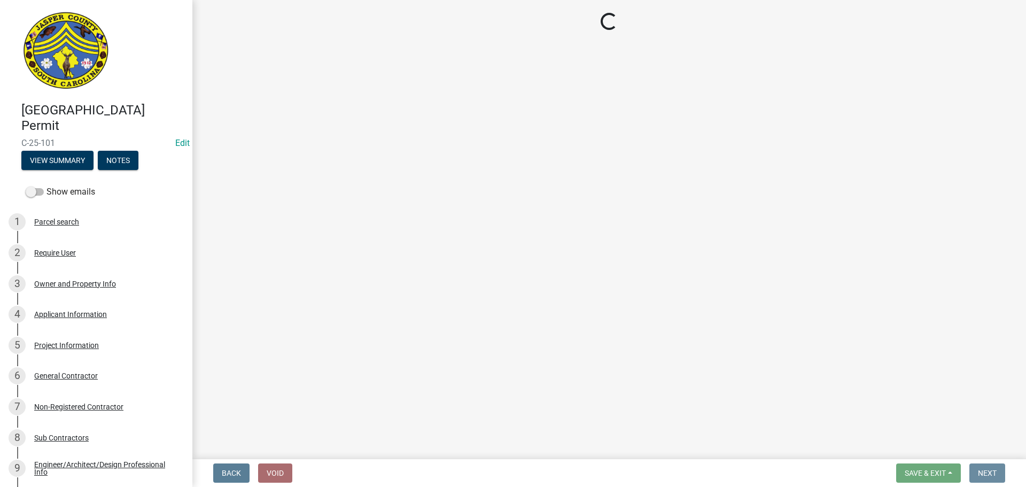
scroll to position [0, 0]
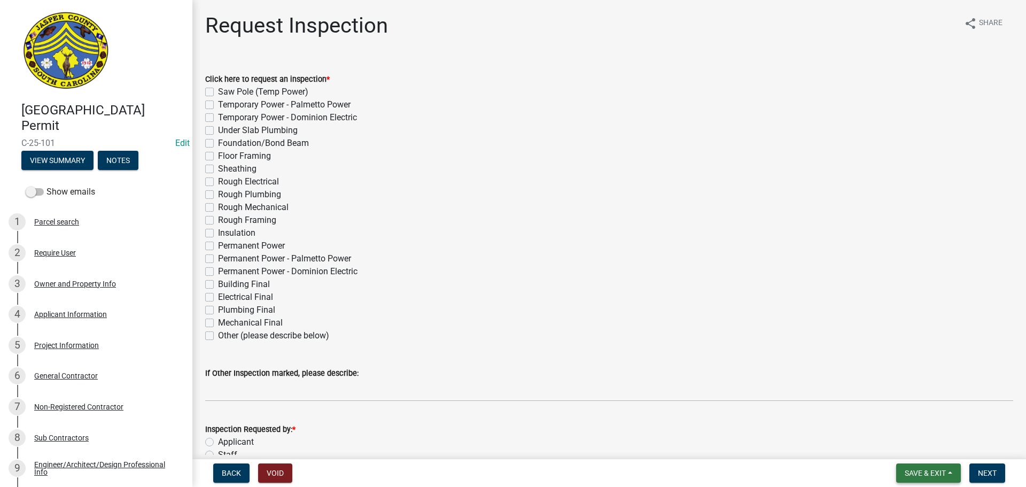
click at [920, 472] on span "Save & Exit" at bounding box center [924, 472] width 41 height 9
click at [917, 448] on button "Save & Exit" at bounding box center [917, 445] width 85 height 26
